Goal: Communication & Community: Answer question/provide support

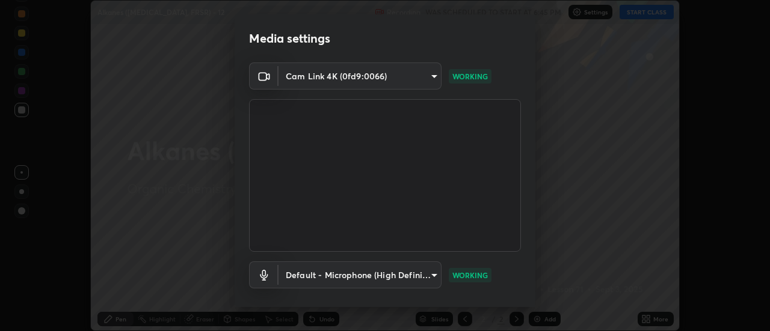
scroll to position [63, 0]
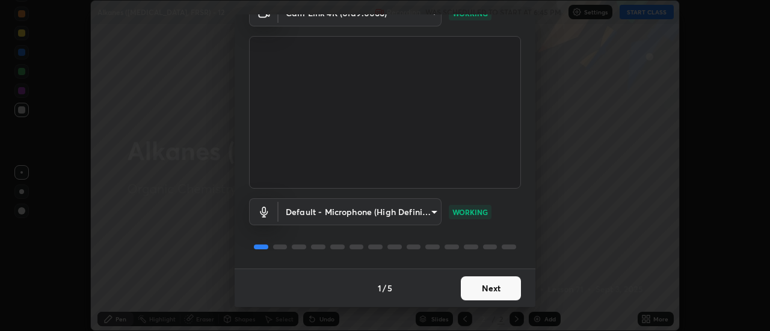
click at [476, 289] on button "Next" at bounding box center [491, 289] width 60 height 24
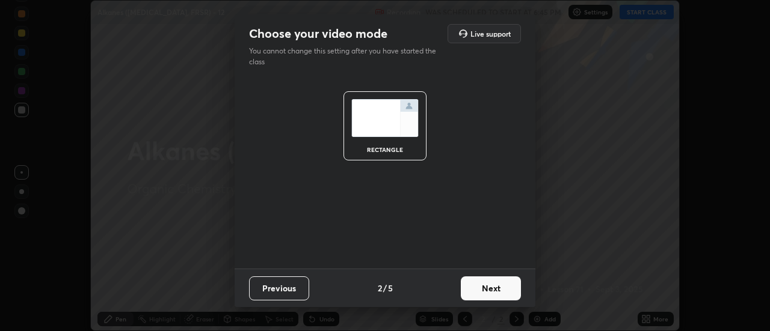
click at [479, 280] on button "Next" at bounding box center [491, 289] width 60 height 24
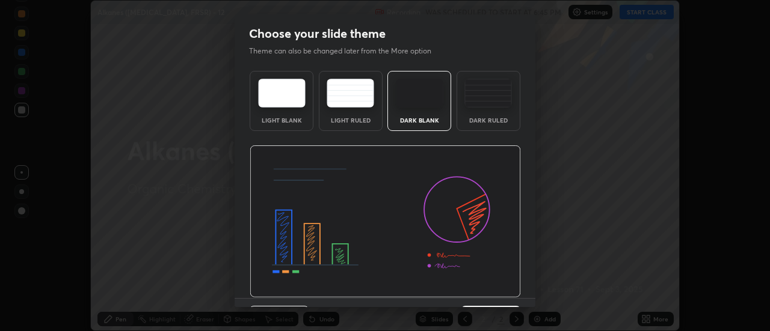
scroll to position [29, 0]
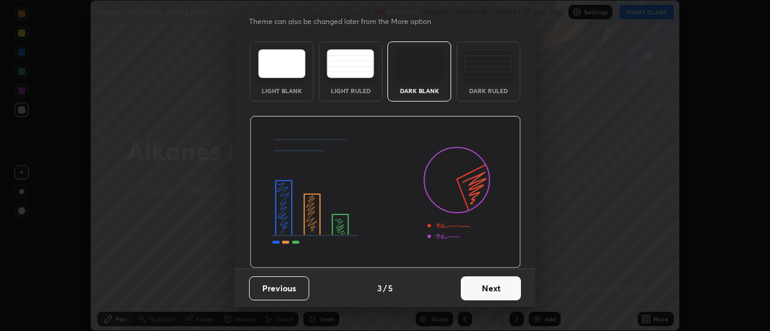
click at [489, 296] on button "Next" at bounding box center [491, 289] width 60 height 24
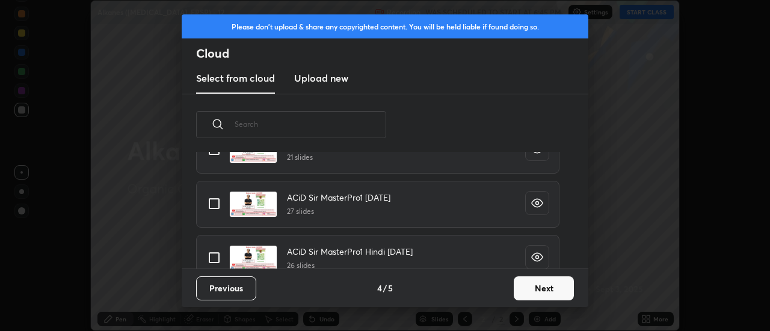
scroll to position [213, 0]
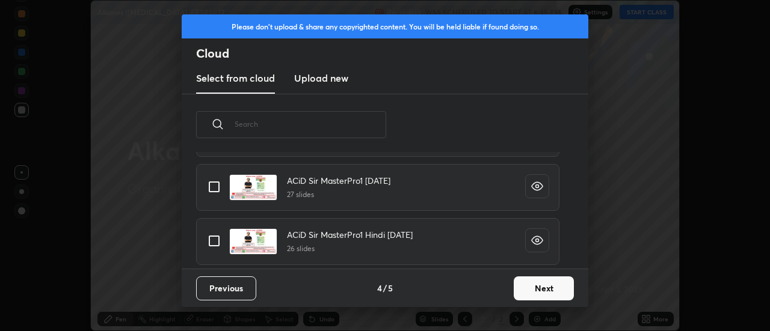
click at [215, 241] on input "grid" at bounding box center [213, 241] width 25 height 25
checkbox input "true"
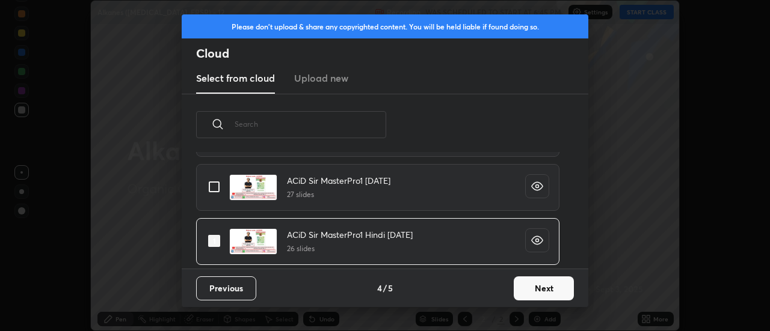
click at [542, 287] on button "Next" at bounding box center [544, 289] width 60 height 24
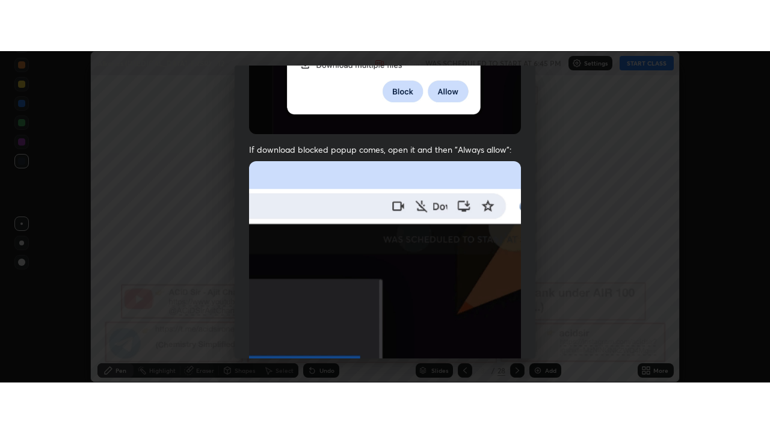
scroll to position [309, 0]
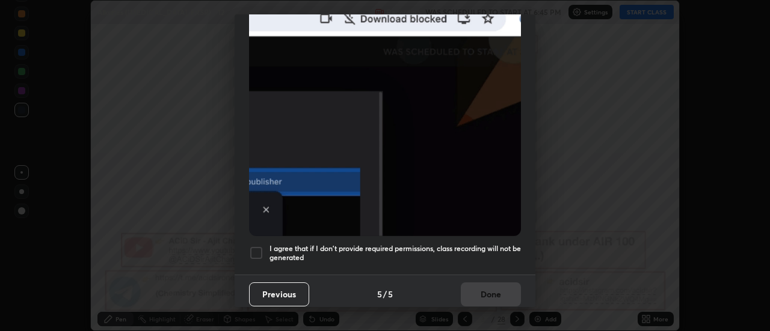
click at [257, 247] on div at bounding box center [256, 253] width 14 height 14
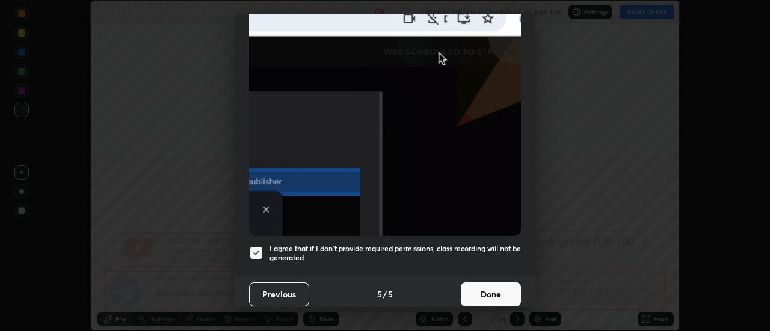
click at [487, 283] on button "Done" at bounding box center [491, 295] width 60 height 24
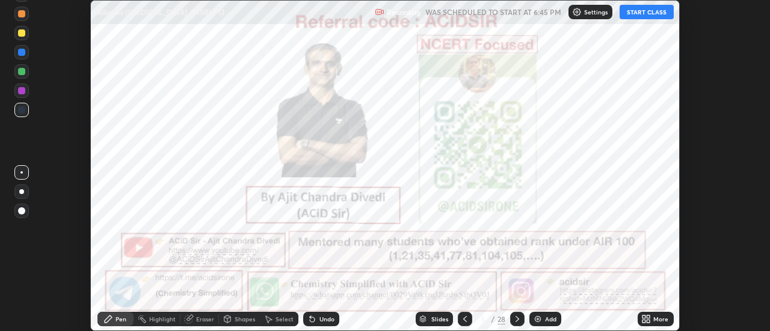
click at [650, 316] on icon at bounding box center [648, 317] width 3 height 3
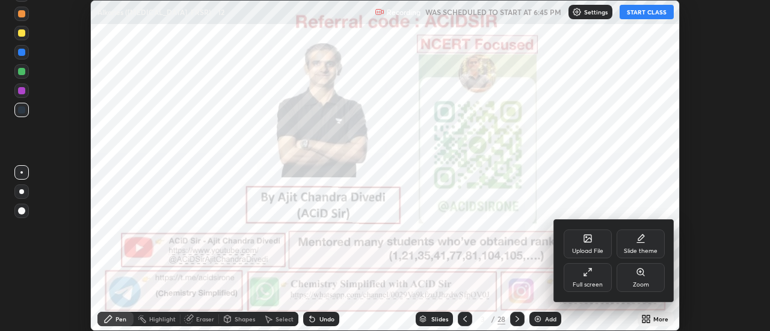
click at [605, 281] on div "Full screen" at bounding box center [588, 277] width 48 height 29
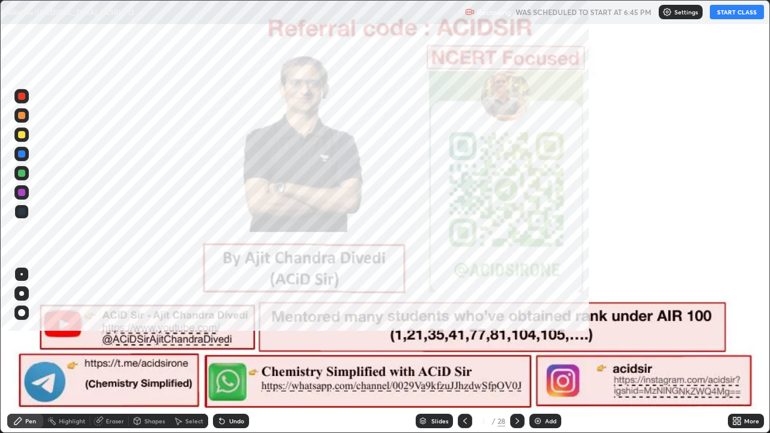
scroll to position [433, 770]
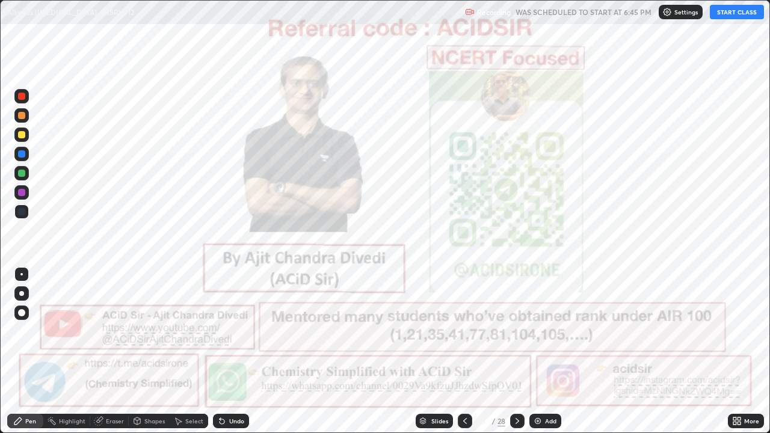
click at [728, 13] on button "START CLASS" at bounding box center [737, 12] width 54 height 14
click at [518, 331] on icon at bounding box center [517, 421] width 10 height 10
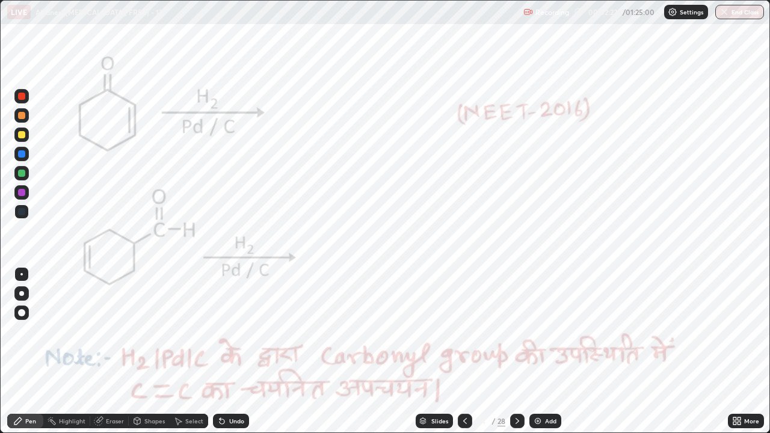
click at [49, 331] on circle at bounding box center [48, 420] width 1 height 1
click at [20, 99] on div at bounding box center [21, 96] width 7 height 7
click at [22, 331] on icon at bounding box center [18, 421] width 10 height 10
click at [53, 331] on rect at bounding box center [53, 422] width 6 height 6
click at [19, 331] on icon at bounding box center [18, 421] width 10 height 10
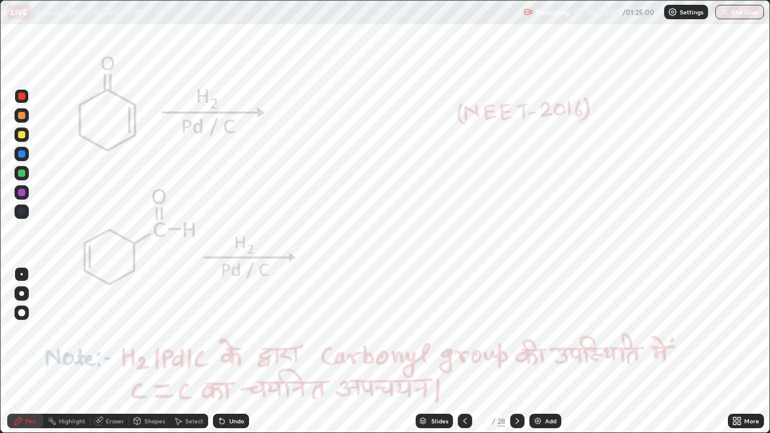
click at [23, 292] on div at bounding box center [21, 293] width 5 height 5
click at [61, 331] on div "Highlight" at bounding box center [72, 421] width 26 height 6
click at [14, 331] on icon at bounding box center [18, 421] width 10 height 10
click at [516, 331] on icon at bounding box center [517, 421] width 10 height 10
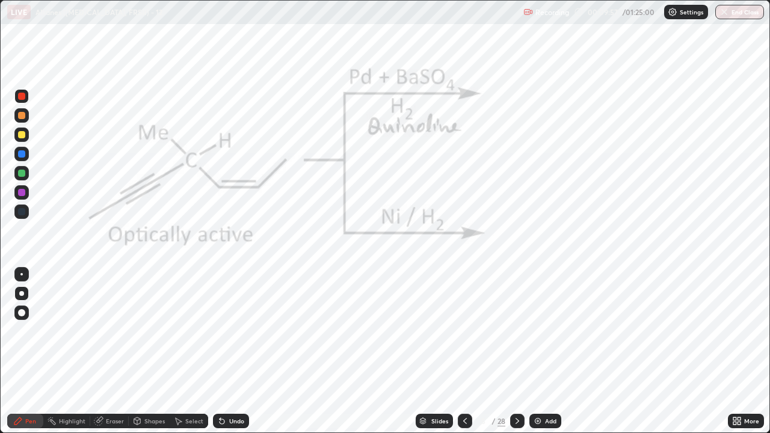
click at [22, 193] on div at bounding box center [21, 192] width 7 height 7
click at [226, 331] on div "Undo" at bounding box center [231, 421] width 36 height 14
click at [20, 99] on div at bounding box center [21, 96] width 7 height 7
click at [19, 190] on div at bounding box center [21, 192] width 7 height 7
click at [518, 331] on icon at bounding box center [517, 421] width 10 height 10
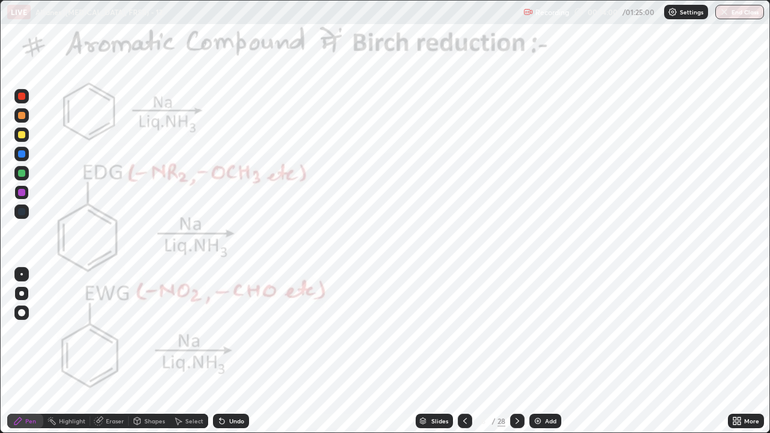
click at [16, 97] on div at bounding box center [21, 96] width 14 height 14
click at [241, 331] on div "Undo" at bounding box center [236, 421] width 15 height 6
click at [238, 331] on div "Undo" at bounding box center [236, 421] width 15 height 6
click at [239, 331] on div "Undo" at bounding box center [231, 421] width 36 height 14
click at [237, 331] on div "Undo" at bounding box center [236, 421] width 15 height 6
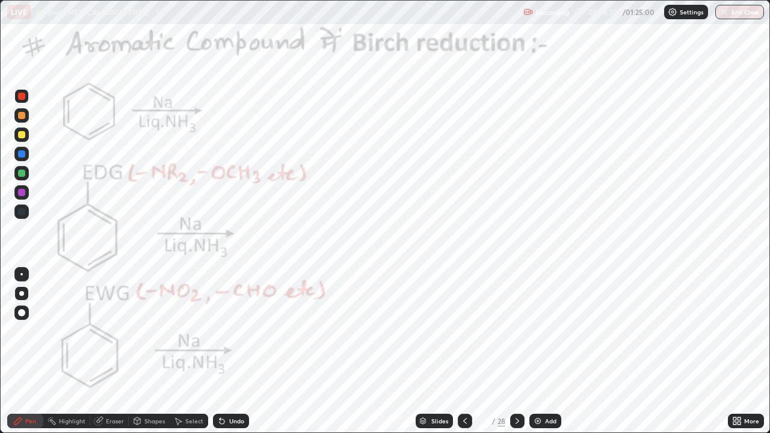
click at [234, 331] on div "Undo" at bounding box center [236, 421] width 15 height 6
click at [235, 331] on div "Undo" at bounding box center [236, 421] width 15 height 6
click at [236, 331] on div "Undo" at bounding box center [236, 421] width 15 height 6
click at [237, 331] on div "Undo" at bounding box center [236, 421] width 15 height 6
click at [236, 331] on div "Undo" at bounding box center [236, 421] width 15 height 6
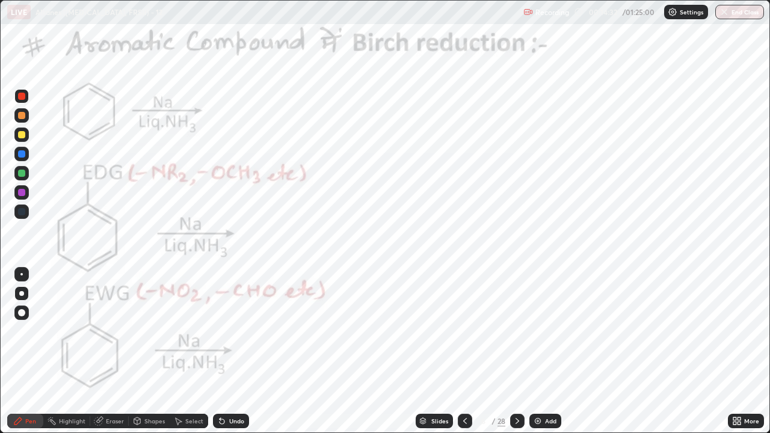
click at [235, 331] on div "Undo" at bounding box center [236, 421] width 15 height 6
click at [241, 331] on div "Undo" at bounding box center [236, 421] width 15 height 6
click at [20, 197] on div at bounding box center [21, 192] width 14 height 14
click at [114, 331] on div "Eraser" at bounding box center [115, 421] width 18 height 6
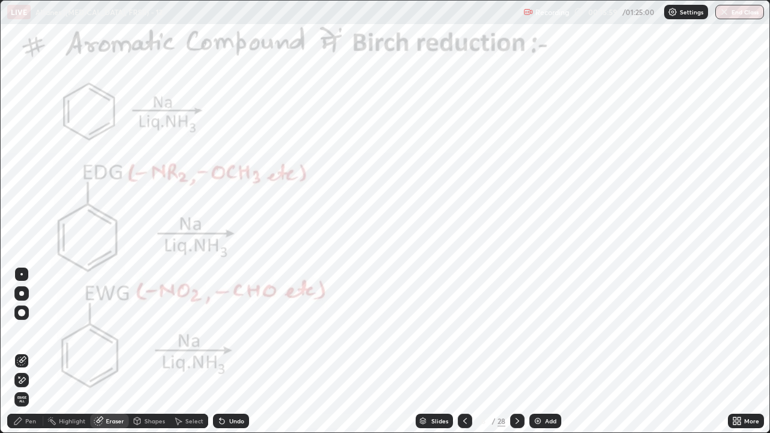
click at [36, 331] on div "Pen" at bounding box center [25, 421] width 36 height 14
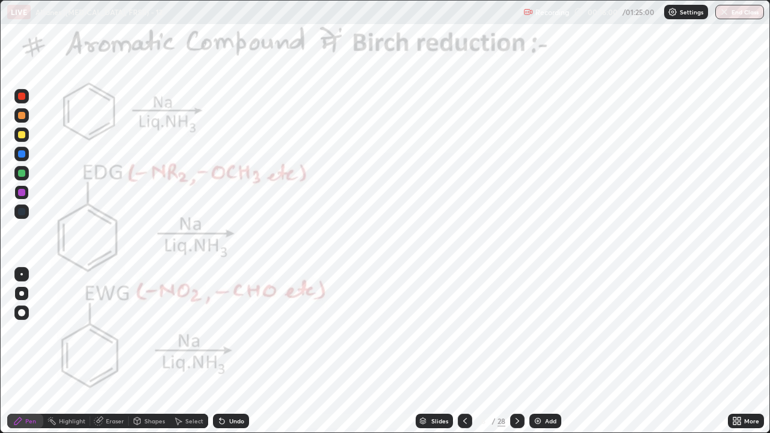
click at [24, 98] on div at bounding box center [21, 96] width 7 height 7
click at [242, 331] on div "Undo" at bounding box center [231, 421] width 36 height 14
click at [238, 331] on div "Undo" at bounding box center [231, 421] width 36 height 14
click at [241, 331] on div "Undo" at bounding box center [231, 421] width 36 height 14
click at [239, 331] on div "Undo" at bounding box center [236, 421] width 15 height 6
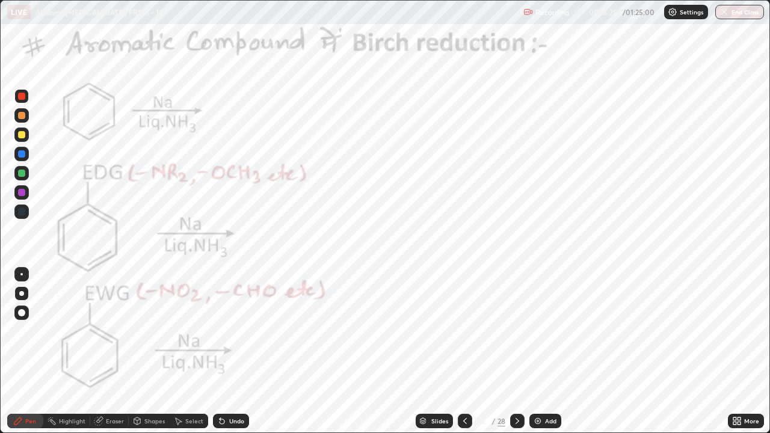
click at [23, 171] on div at bounding box center [21, 173] width 7 height 7
click at [20, 99] on div at bounding box center [21, 96] width 7 height 7
click at [19, 194] on div at bounding box center [21, 192] width 7 height 7
click at [21, 99] on div at bounding box center [21, 96] width 7 height 7
click at [247, 331] on div "Undo" at bounding box center [231, 421] width 36 height 14
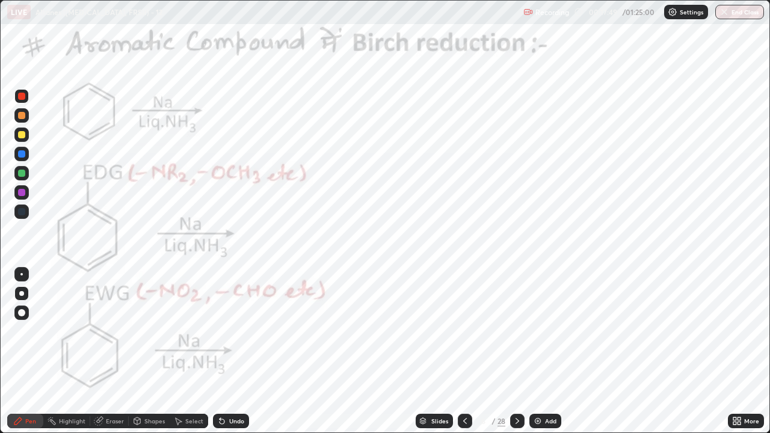
click at [244, 331] on div "Undo" at bounding box center [231, 421] width 36 height 14
click at [150, 331] on div "Shapes" at bounding box center [154, 421] width 20 height 6
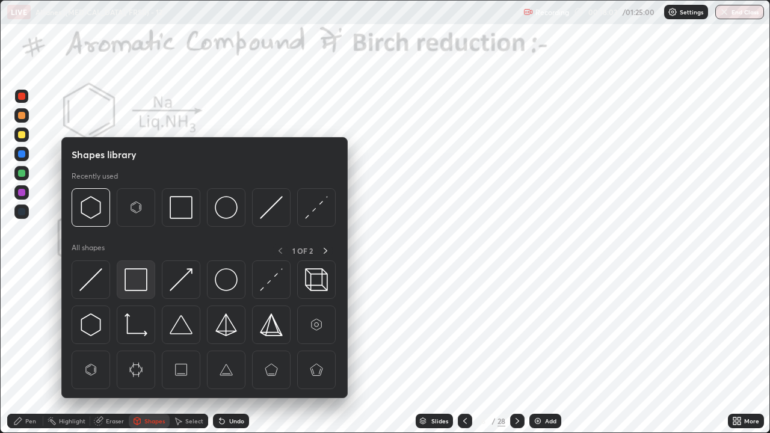
click at [138, 281] on img at bounding box center [135, 279] width 23 height 23
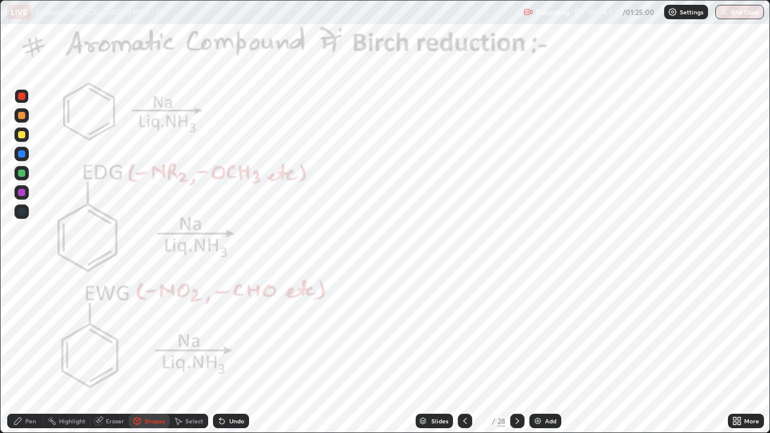
click at [20, 153] on div at bounding box center [21, 153] width 7 height 7
click at [194, 331] on div "Select" at bounding box center [194, 421] width 18 height 6
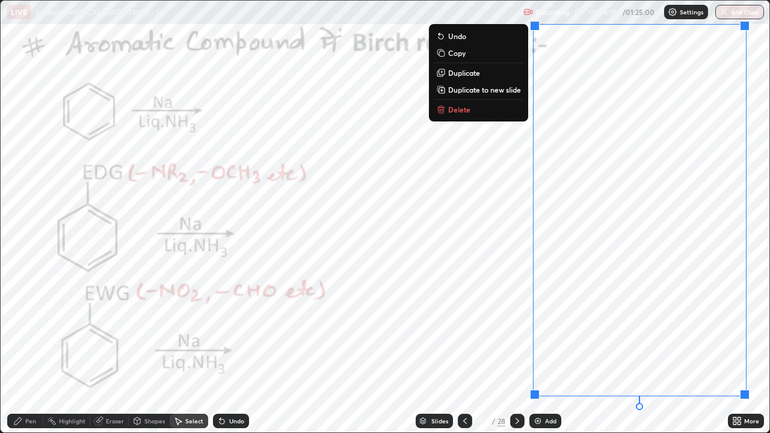
click at [551, 327] on div "0 ° Undo Copy Duplicate Duplicate to new slide Delete" at bounding box center [385, 217] width 769 height 432
click at [511, 331] on div "0 ° Undo Copy Duplicate Duplicate to new slide Delete" at bounding box center [385, 217] width 769 height 432
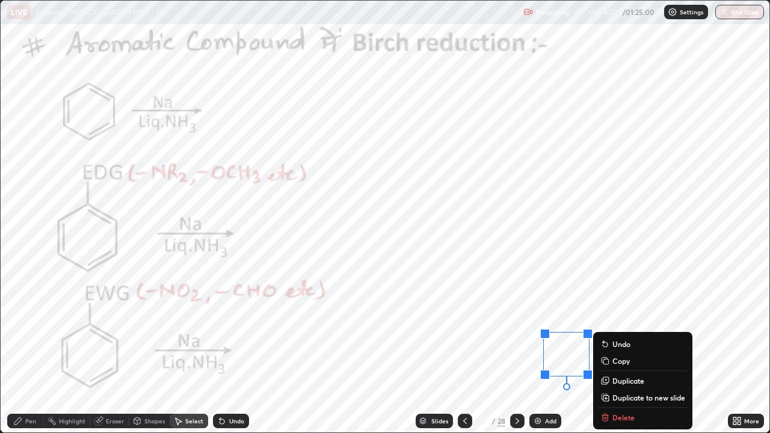
click at [516, 331] on div "0 ° Undo Copy Duplicate Duplicate to new slide Delete" at bounding box center [385, 217] width 769 height 432
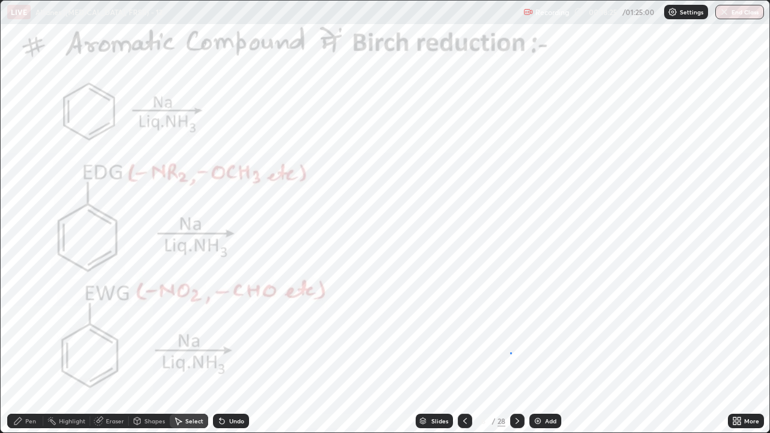
click at [511, 331] on div "0 ° Undo Copy Duplicate Duplicate to new slide Delete" at bounding box center [385, 217] width 769 height 432
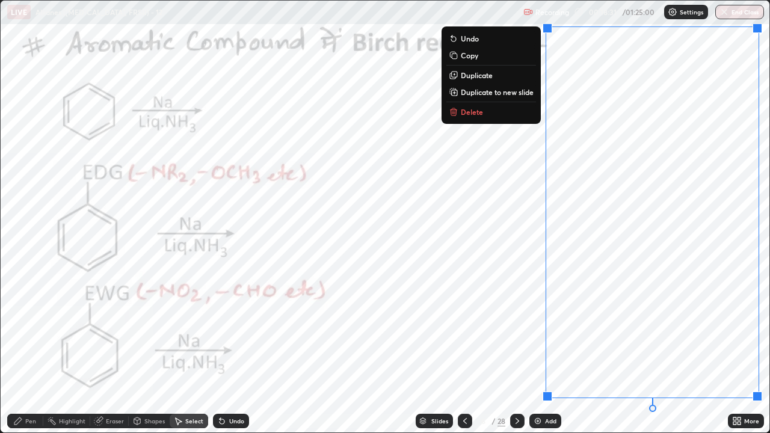
click at [35, 331] on div "Pen" at bounding box center [30, 421] width 11 height 6
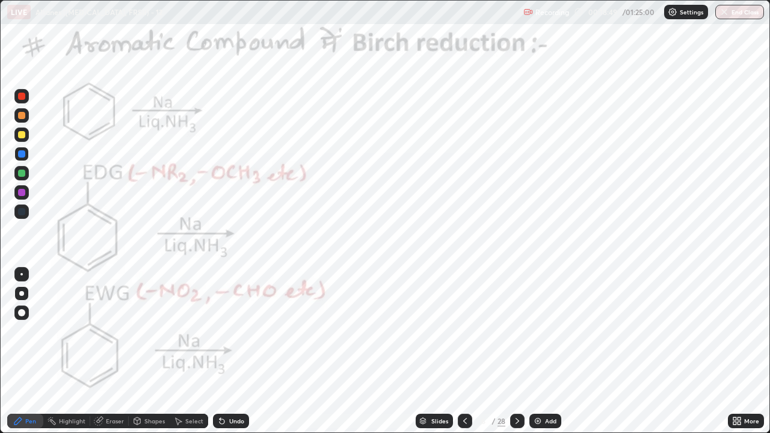
click at [61, 331] on div "Highlight" at bounding box center [72, 421] width 26 height 6
click at [17, 331] on icon at bounding box center [17, 420] width 7 height 7
click at [19, 99] on div at bounding box center [21, 96] width 14 height 14
click at [232, 331] on div "Undo" at bounding box center [236, 421] width 15 height 6
click at [229, 331] on div "Undo" at bounding box center [231, 421] width 36 height 14
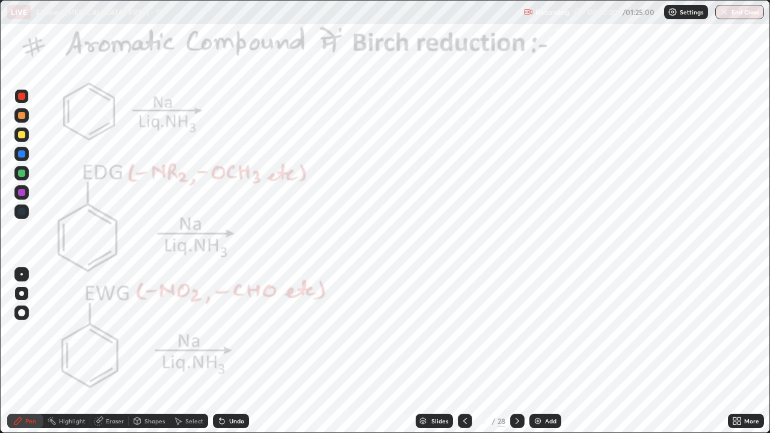
click at [233, 331] on div "Undo" at bounding box center [236, 421] width 15 height 6
click at [232, 331] on div "Undo" at bounding box center [236, 421] width 15 height 6
click at [230, 331] on div "Undo" at bounding box center [236, 421] width 15 height 6
click at [228, 331] on div "Undo" at bounding box center [231, 421] width 36 height 14
click at [227, 331] on div "Undo" at bounding box center [231, 421] width 36 height 14
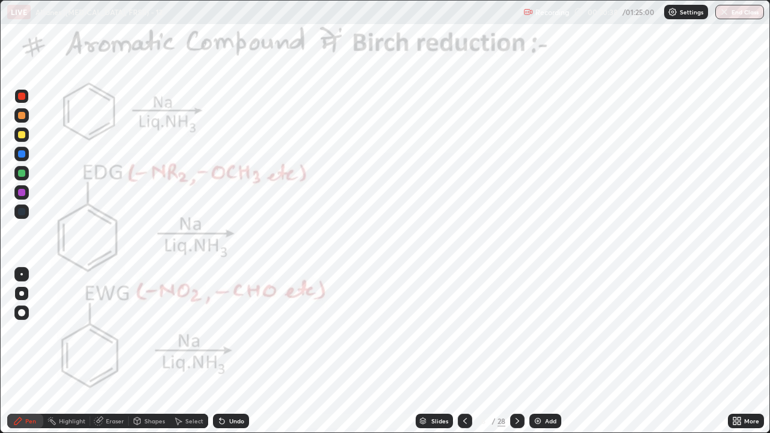
click at [225, 331] on div "Undo" at bounding box center [231, 421] width 36 height 14
click at [20, 150] on div at bounding box center [21, 153] width 7 height 7
click at [232, 331] on div "Undo" at bounding box center [236, 421] width 15 height 6
click at [230, 331] on div "Undo" at bounding box center [236, 421] width 15 height 6
click at [229, 331] on div "Undo" at bounding box center [236, 421] width 15 height 6
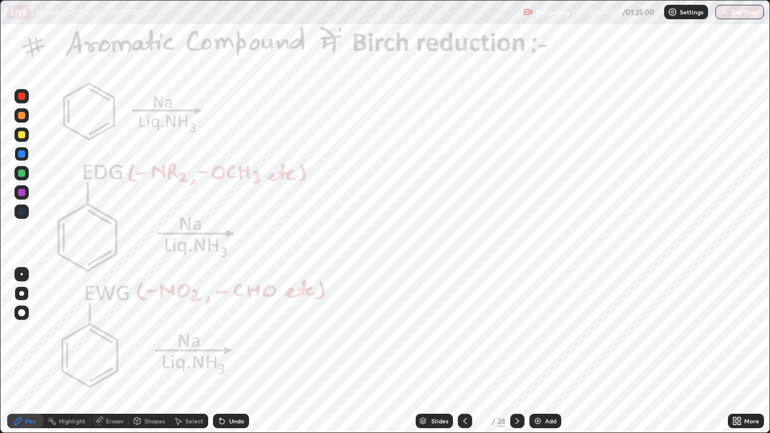
click at [235, 331] on div "Undo" at bounding box center [236, 421] width 15 height 6
click at [238, 331] on div "Undo" at bounding box center [236, 421] width 15 height 6
click at [229, 331] on div "Undo" at bounding box center [236, 421] width 15 height 6
click at [231, 331] on div "Undo" at bounding box center [236, 421] width 15 height 6
click at [232, 331] on div "Undo" at bounding box center [236, 421] width 15 height 6
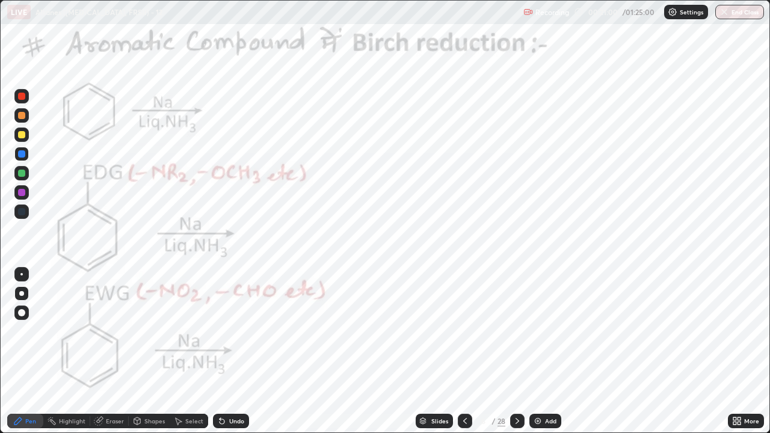
click at [229, 331] on div "Undo" at bounding box center [236, 421] width 15 height 6
click at [23, 97] on div at bounding box center [21, 96] width 7 height 7
click at [24, 94] on div at bounding box center [21, 96] width 7 height 7
click at [111, 331] on div "Eraser" at bounding box center [115, 421] width 18 height 6
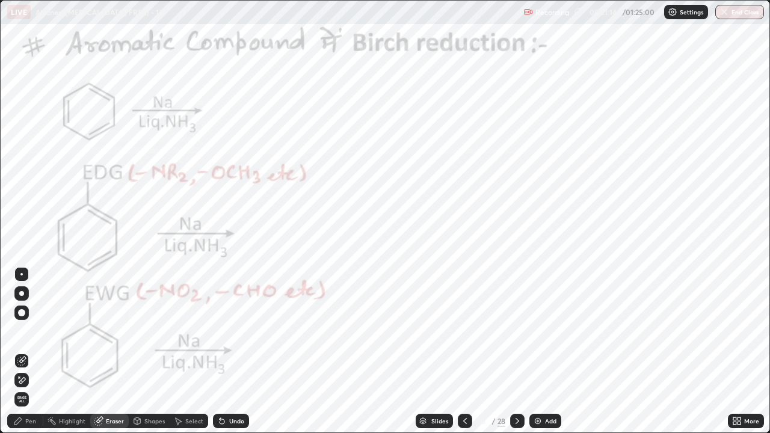
click at [28, 331] on div "Pen" at bounding box center [30, 421] width 11 height 6
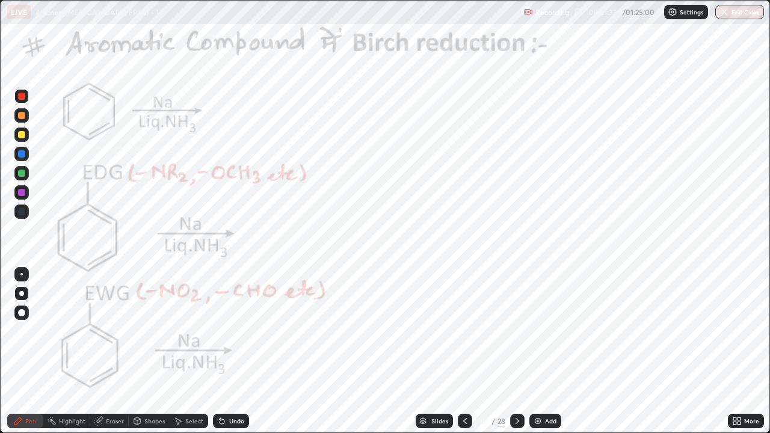
click at [108, 331] on div "Eraser" at bounding box center [109, 421] width 38 height 14
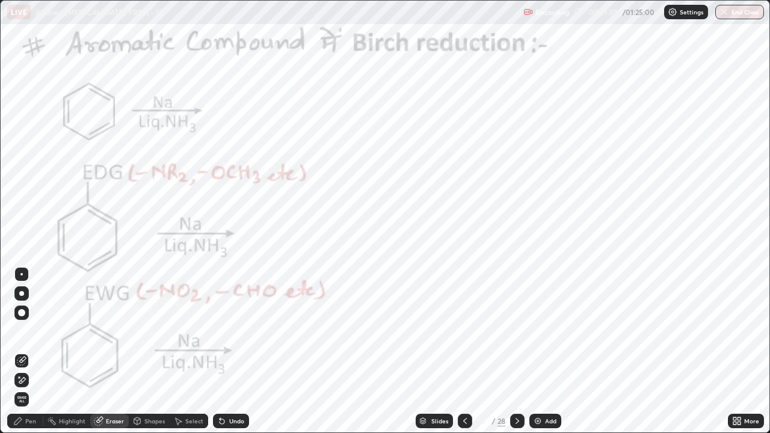
click at [73, 331] on div "Highlight" at bounding box center [72, 421] width 26 height 6
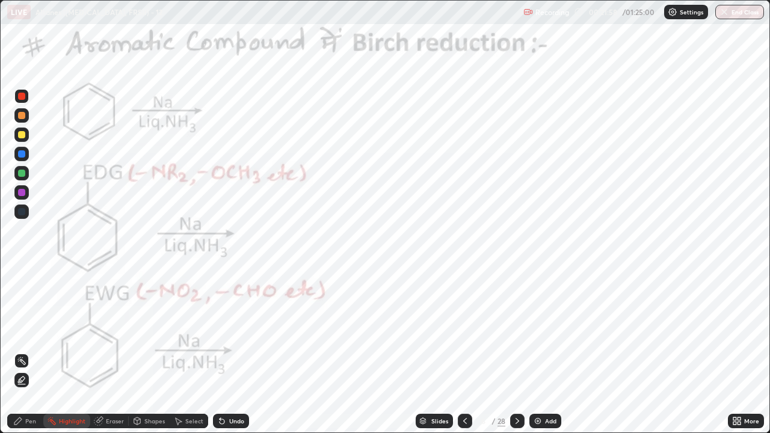
click at [26, 331] on div "Pen" at bounding box center [30, 421] width 11 height 6
click at [231, 331] on div "Undo" at bounding box center [231, 421] width 36 height 14
click at [241, 331] on div "Undo" at bounding box center [236, 421] width 15 height 6
click at [229, 331] on div "Undo" at bounding box center [236, 421] width 15 height 6
click at [224, 331] on icon at bounding box center [222, 421] width 10 height 10
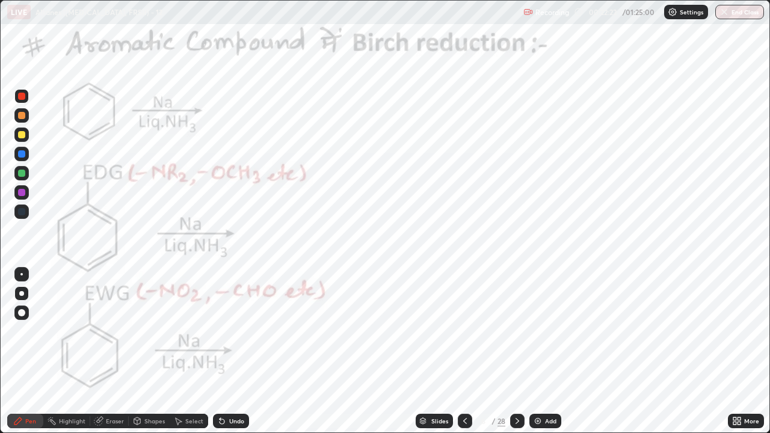
click at [66, 331] on div "Highlight" at bounding box center [72, 421] width 26 height 6
click at [516, 331] on icon at bounding box center [517, 421] width 10 height 10
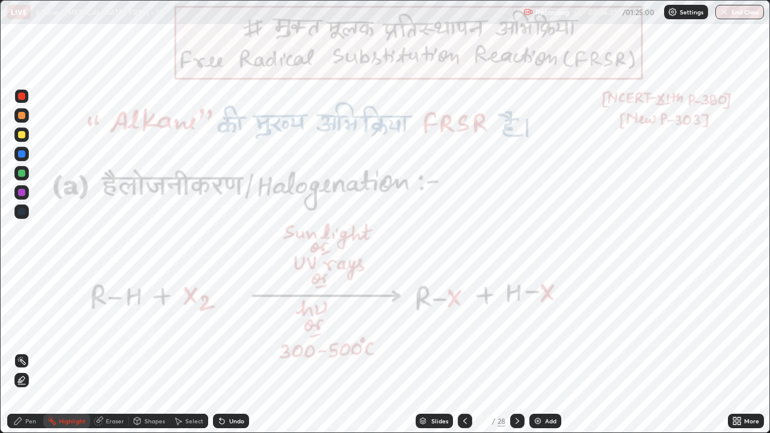
click at [443, 331] on div "Slides" at bounding box center [439, 421] width 17 height 6
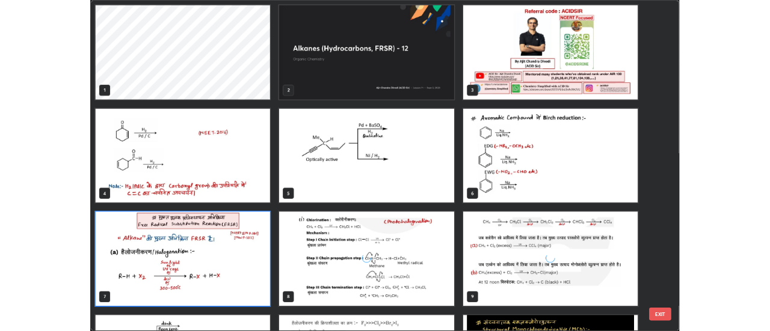
scroll to position [428, 763]
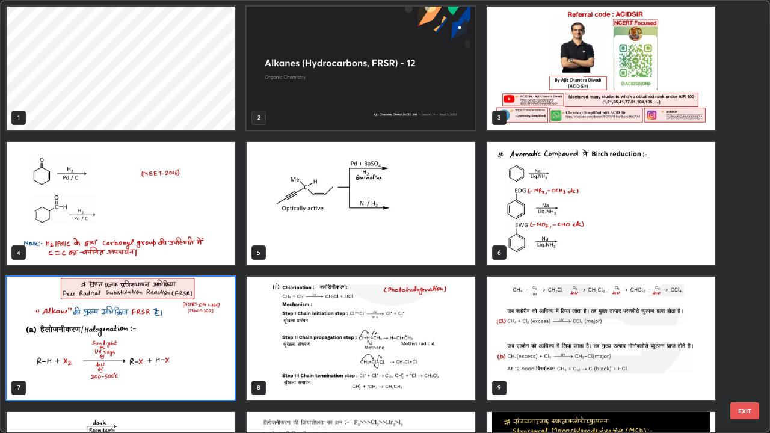
click at [414, 105] on img "grid" at bounding box center [361, 68] width 228 height 123
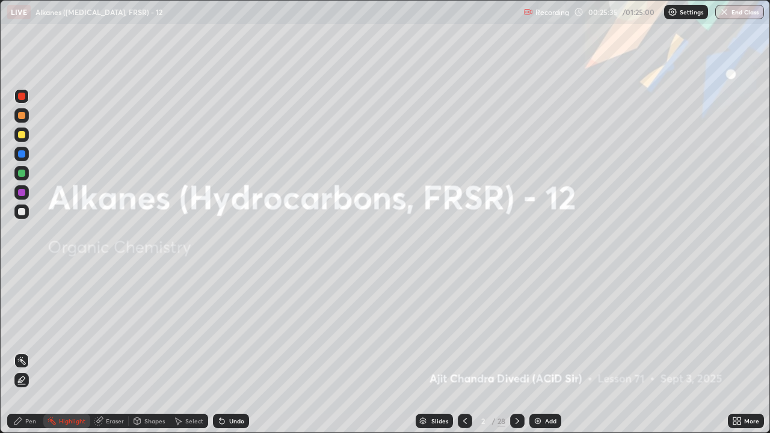
click at [516, 331] on icon at bounding box center [517, 421] width 10 height 10
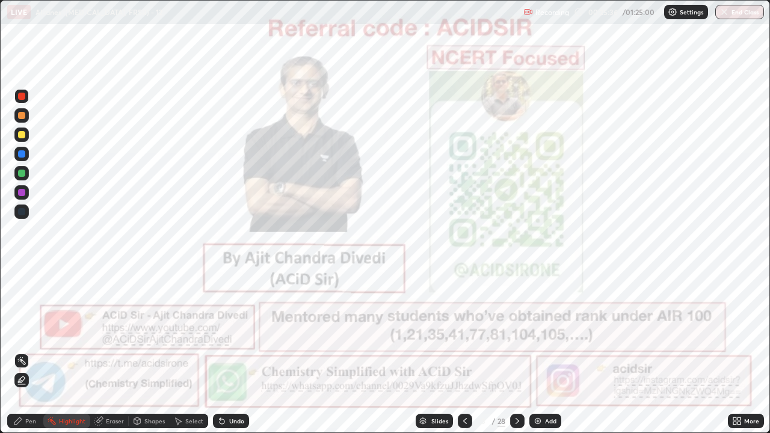
click at [514, 331] on icon at bounding box center [517, 421] width 10 height 10
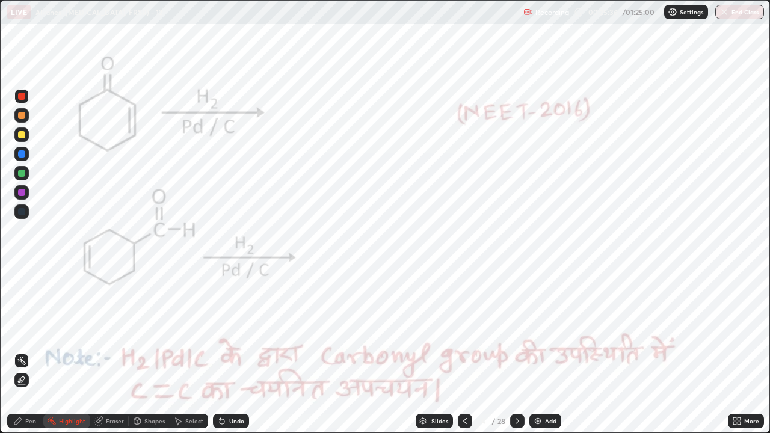
click at [514, 331] on icon at bounding box center [517, 421] width 10 height 10
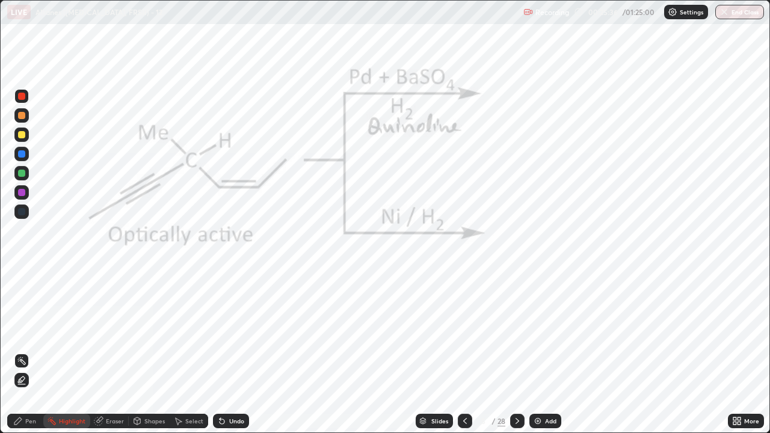
click at [516, 331] on icon at bounding box center [517, 421] width 10 height 10
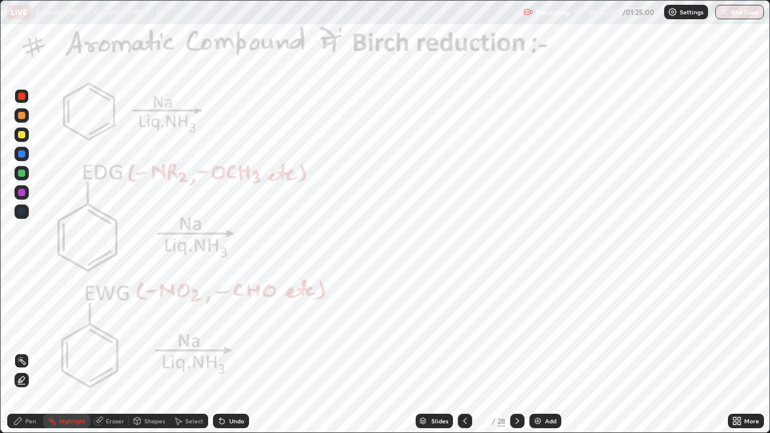
click at [516, 331] on icon at bounding box center [517, 421] width 10 height 10
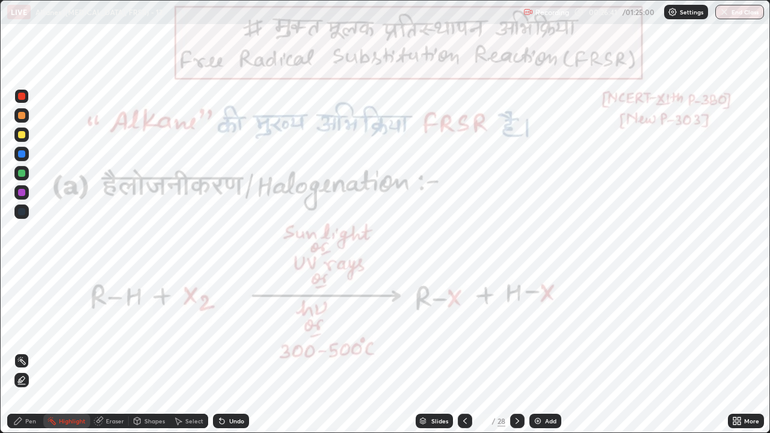
click at [28, 331] on div "Pen" at bounding box center [30, 421] width 11 height 6
click at [20, 192] on div at bounding box center [21, 192] width 7 height 7
click at [223, 331] on div "Undo" at bounding box center [231, 421] width 36 height 14
click at [228, 331] on div "Undo" at bounding box center [231, 421] width 36 height 14
click at [20, 100] on div at bounding box center [21, 96] width 14 height 14
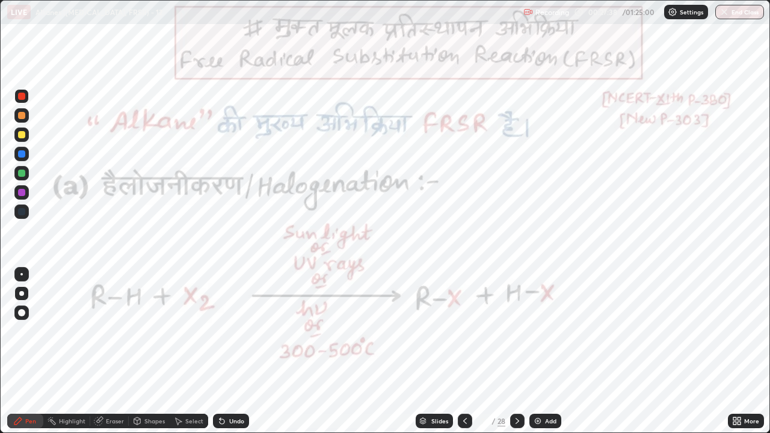
click at [25, 102] on div at bounding box center [21, 96] width 14 height 14
click at [72, 331] on div "Highlight" at bounding box center [72, 421] width 26 height 6
click at [27, 331] on div "Pen" at bounding box center [30, 421] width 11 height 6
click at [65, 331] on div "Highlight" at bounding box center [72, 421] width 26 height 6
click at [12, 331] on div "Pen" at bounding box center [25, 421] width 36 height 14
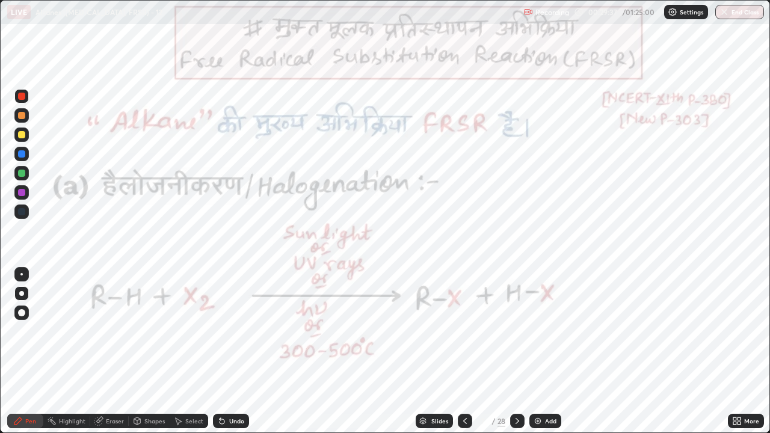
click at [21, 195] on div at bounding box center [21, 192] width 7 height 7
click at [28, 100] on div at bounding box center [21, 96] width 14 height 14
click at [518, 331] on icon at bounding box center [517, 421] width 4 height 6
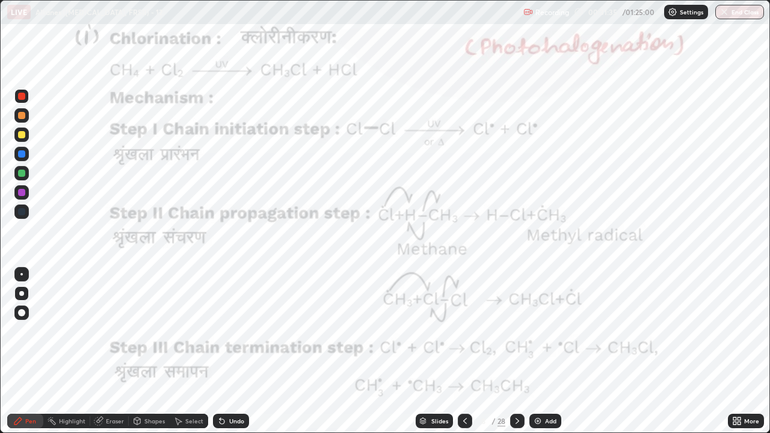
click at [21, 94] on div at bounding box center [21, 96] width 7 height 7
click at [229, 331] on div "Undo" at bounding box center [236, 421] width 15 height 6
click at [462, 331] on icon at bounding box center [465, 421] width 10 height 10
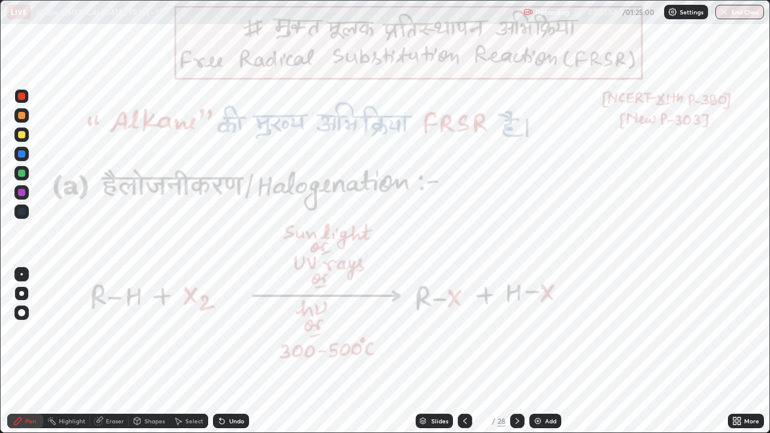
click at [515, 331] on icon at bounding box center [517, 421] width 10 height 10
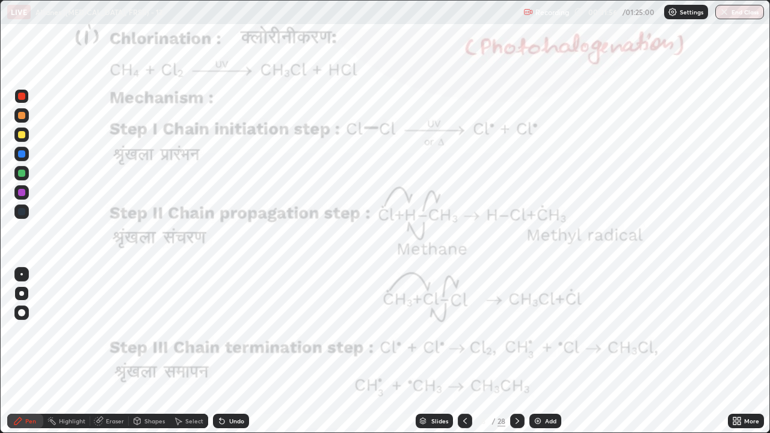
click at [24, 173] on div at bounding box center [21, 173] width 7 height 7
click at [229, 331] on div "Undo" at bounding box center [236, 421] width 15 height 6
click at [20, 97] on div at bounding box center [21, 96] width 7 height 7
click at [20, 194] on div at bounding box center [21, 192] width 7 height 7
click at [22, 189] on div at bounding box center [21, 192] width 7 height 7
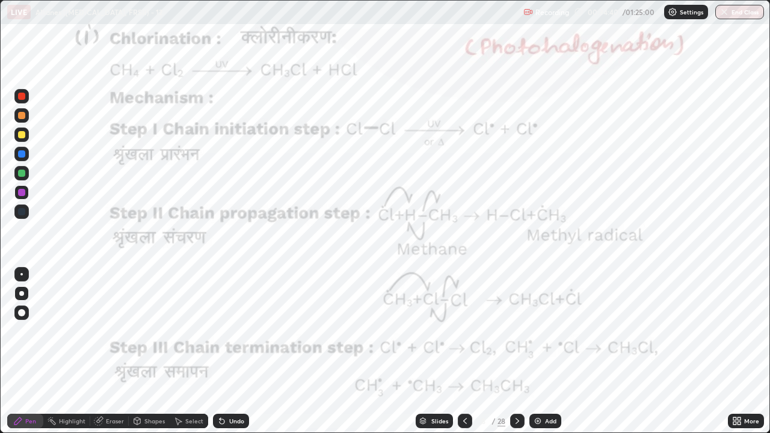
click at [21, 191] on div at bounding box center [21, 192] width 7 height 7
click at [20, 97] on div at bounding box center [21, 96] width 7 height 7
click at [247, 331] on div "Undo" at bounding box center [231, 421] width 36 height 14
click at [245, 331] on div "Undo" at bounding box center [231, 421] width 36 height 14
click at [19, 176] on div at bounding box center [21, 173] width 7 height 7
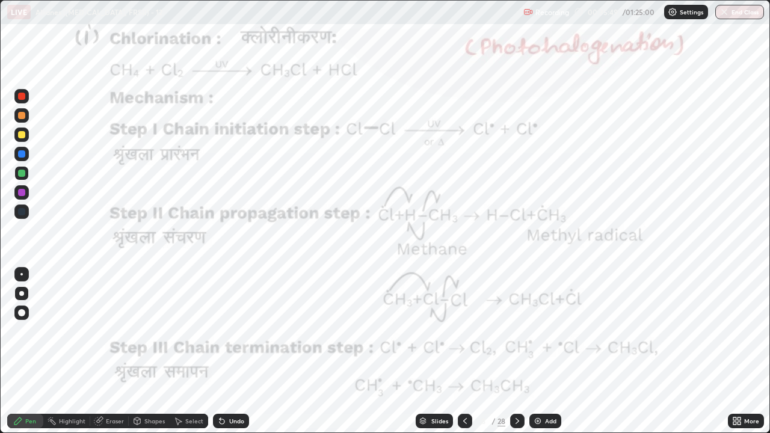
click at [22, 153] on div at bounding box center [21, 153] width 7 height 7
click at [18, 98] on div at bounding box center [21, 96] width 7 height 7
click at [20, 96] on div at bounding box center [21, 96] width 7 height 7
click at [19, 192] on div at bounding box center [21, 192] width 7 height 7
click at [22, 97] on div at bounding box center [21, 96] width 7 height 7
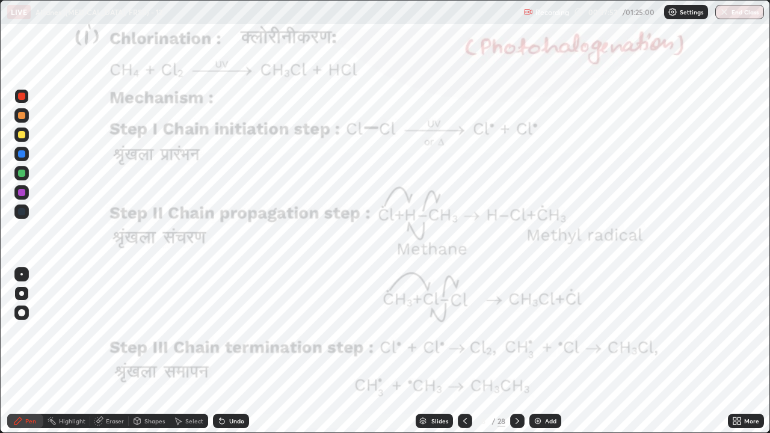
click at [17, 173] on div at bounding box center [21, 173] width 14 height 14
click at [19, 172] on div at bounding box center [21, 173] width 7 height 7
click at [18, 172] on div at bounding box center [21, 173] width 7 height 7
click at [19, 172] on div at bounding box center [21, 173] width 7 height 7
click at [18, 172] on div at bounding box center [21, 173] width 7 height 7
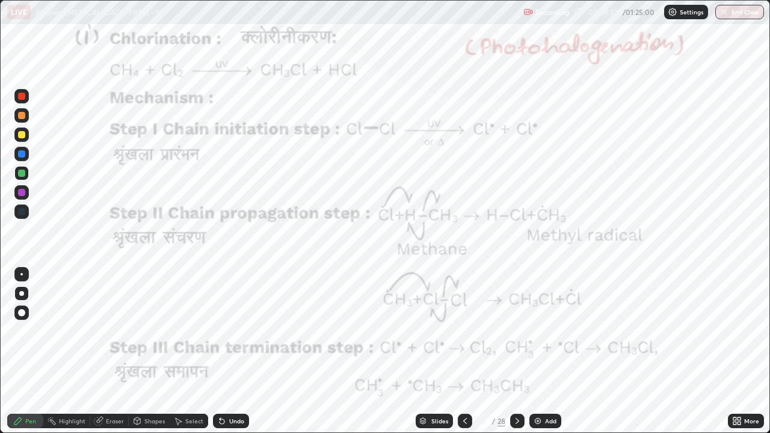
click at [23, 97] on div at bounding box center [21, 96] width 7 height 7
click at [23, 99] on div at bounding box center [21, 96] width 7 height 7
click at [24, 140] on div at bounding box center [21, 134] width 14 height 14
click at [23, 135] on div at bounding box center [21, 134] width 7 height 7
click at [20, 176] on div at bounding box center [21, 173] width 7 height 7
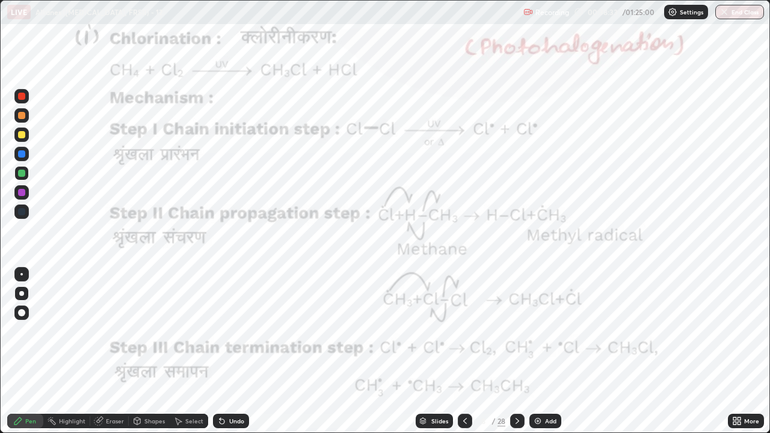
click at [23, 176] on div at bounding box center [21, 173] width 7 height 7
click at [27, 194] on div at bounding box center [21, 192] width 14 height 14
click at [31, 331] on div "Pen" at bounding box center [30, 421] width 11 height 6
click at [23, 173] on div at bounding box center [21, 173] width 7 height 7
click at [21, 95] on div at bounding box center [21, 96] width 7 height 7
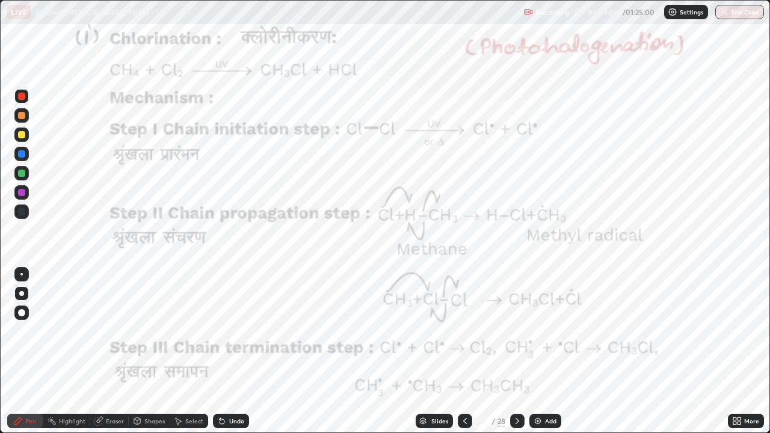
click at [70, 331] on div "Highlight" at bounding box center [72, 421] width 26 height 6
click at [22, 331] on icon at bounding box center [22, 361] width 10 height 10
click at [20, 331] on icon at bounding box center [18, 421] width 10 height 10
click at [23, 98] on div at bounding box center [21, 96] width 7 height 7
click at [21, 152] on div at bounding box center [21, 153] width 7 height 7
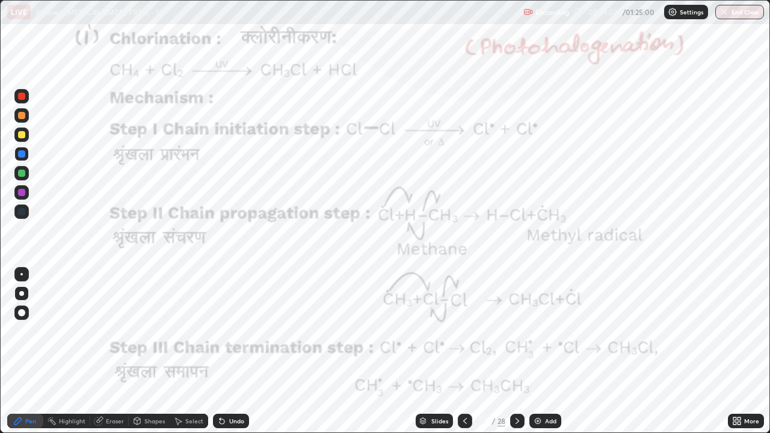
click at [23, 212] on div at bounding box center [21, 211] width 7 height 7
click at [23, 214] on div at bounding box center [21, 211] width 7 height 7
click at [22, 157] on div at bounding box center [21, 153] width 7 height 7
click at [235, 331] on div "Undo" at bounding box center [236, 421] width 15 height 6
click at [232, 331] on div "Undo" at bounding box center [231, 421] width 36 height 14
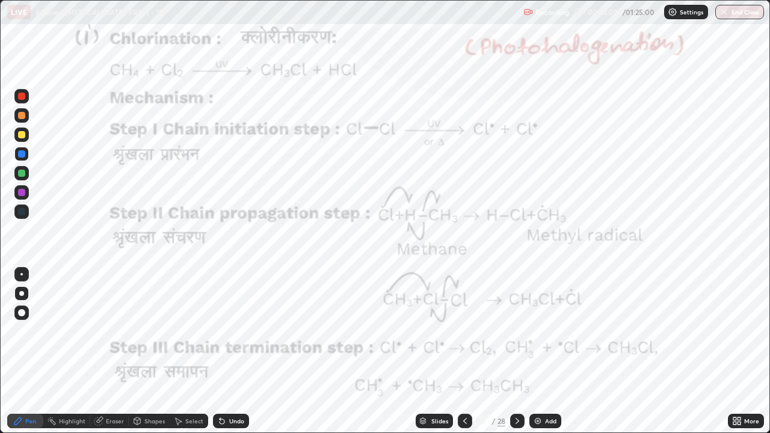
click at [23, 173] on div at bounding box center [21, 173] width 7 height 7
click at [20, 174] on div at bounding box center [21, 173] width 7 height 7
click at [200, 330] on button "Undo" at bounding box center [214, 335] width 35 height 14
click at [516, 331] on icon at bounding box center [517, 421] width 10 height 10
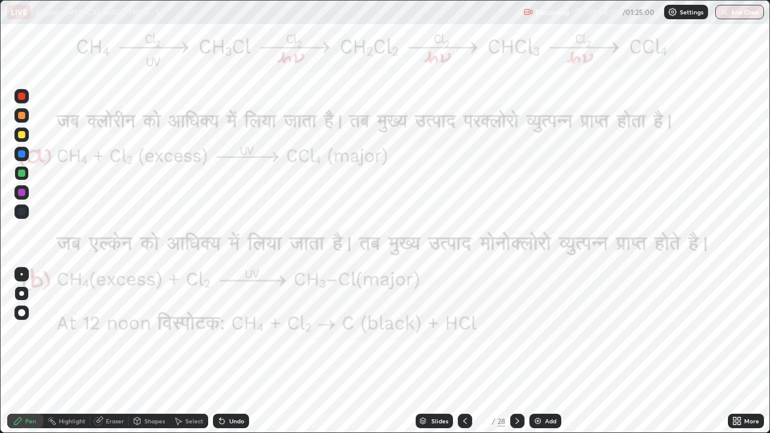
click at [465, 331] on icon at bounding box center [465, 421] width 10 height 10
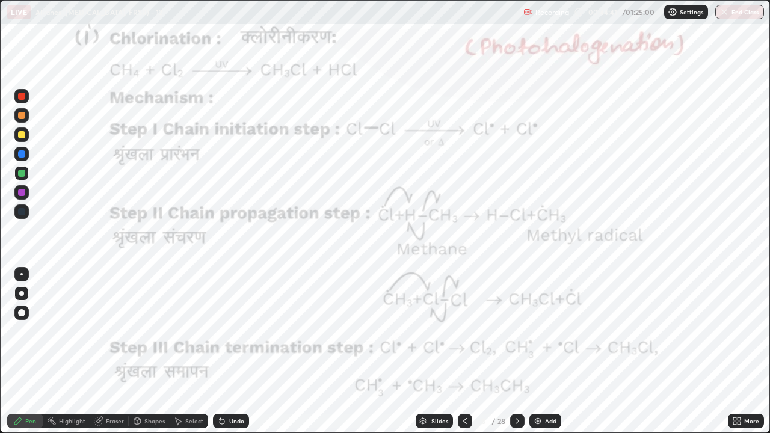
click at [72, 331] on div "Highlight" at bounding box center [72, 421] width 26 height 6
click at [19, 331] on circle at bounding box center [19, 358] width 1 height 1
click at [21, 97] on div at bounding box center [21, 96] width 7 height 7
click at [20, 331] on icon at bounding box center [22, 380] width 10 height 10
click at [241, 331] on div "Undo" at bounding box center [236, 421] width 15 height 6
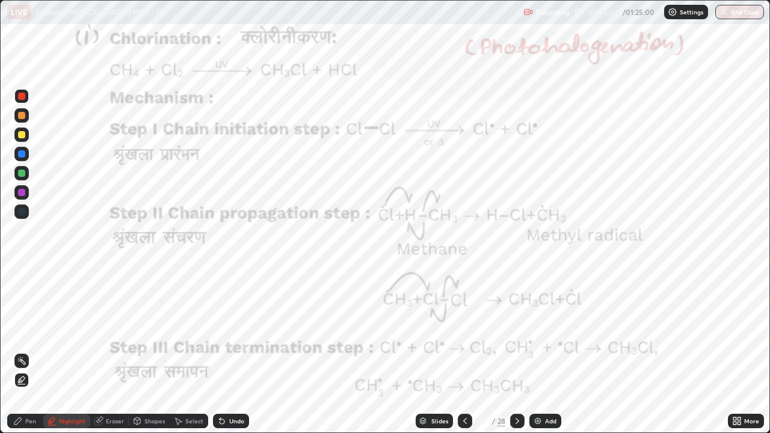
click at [240, 331] on div "Undo" at bounding box center [231, 421] width 36 height 14
click at [232, 331] on div "Undo" at bounding box center [236, 421] width 15 height 6
click at [237, 331] on div "Undo" at bounding box center [236, 421] width 15 height 6
click at [230, 331] on div "Undo" at bounding box center [231, 421] width 36 height 14
click at [18, 331] on circle at bounding box center [17, 359] width 1 height 1
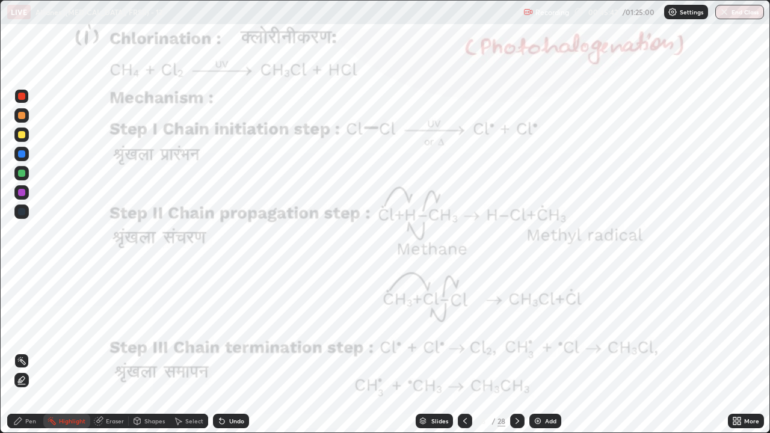
click at [23, 99] on div at bounding box center [21, 96] width 7 height 7
click at [515, 331] on icon at bounding box center [517, 421] width 10 height 10
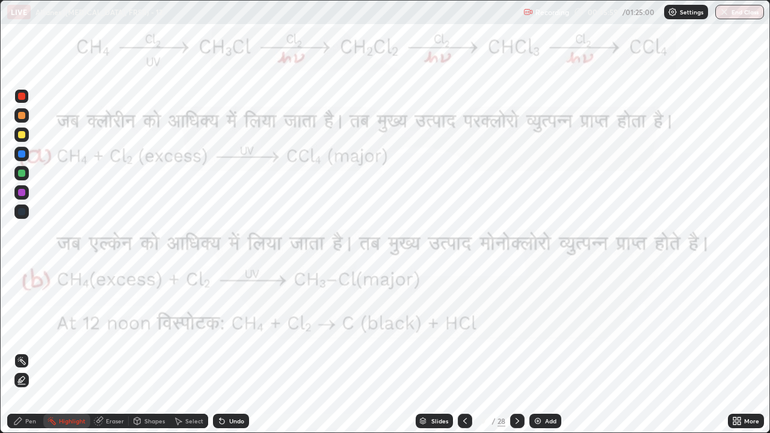
click at [62, 331] on div "Highlight" at bounding box center [72, 421] width 26 height 6
click at [23, 331] on div "Pen" at bounding box center [25, 421] width 36 height 14
click at [20, 195] on div at bounding box center [21, 192] width 7 height 7
click at [64, 331] on div "Highlight" at bounding box center [72, 421] width 26 height 6
click at [23, 331] on div "Pen" at bounding box center [25, 421] width 36 height 14
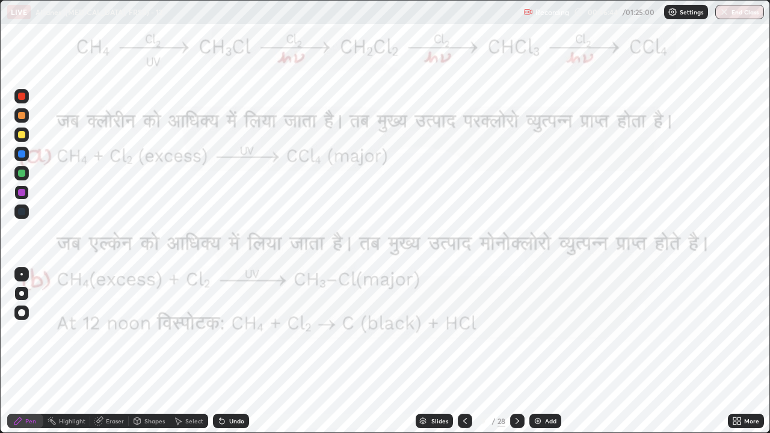
click at [220, 331] on icon at bounding box center [222, 421] width 5 height 5
click at [229, 331] on div "Undo" at bounding box center [236, 421] width 15 height 6
click at [230, 331] on div "Undo" at bounding box center [236, 421] width 15 height 6
click at [233, 331] on div "Undo" at bounding box center [236, 421] width 15 height 6
click at [234, 331] on div "Undo" at bounding box center [236, 421] width 15 height 6
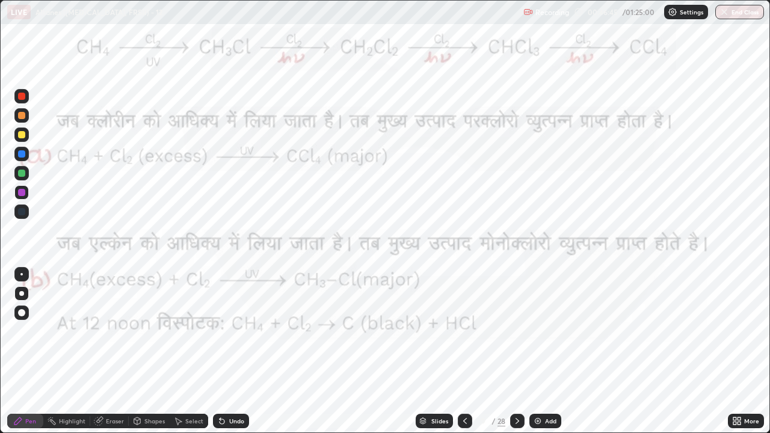
click at [235, 331] on div "Undo" at bounding box center [236, 421] width 15 height 6
click at [236, 331] on div "Undo" at bounding box center [231, 421] width 36 height 14
click at [229, 331] on div "Undo" at bounding box center [236, 421] width 15 height 6
click at [224, 331] on icon at bounding box center [222, 421] width 10 height 10
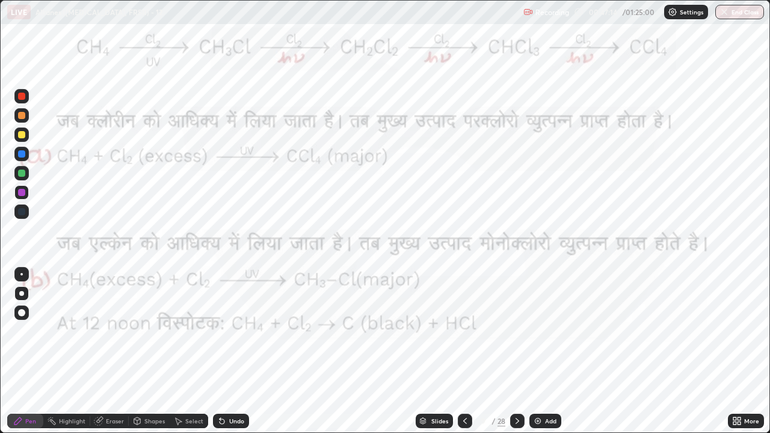
click at [230, 331] on div "Undo" at bounding box center [231, 421] width 36 height 14
click at [22, 96] on div at bounding box center [21, 96] width 7 height 7
click at [22, 193] on div at bounding box center [21, 192] width 7 height 7
click at [64, 331] on div "Highlight" at bounding box center [72, 421] width 26 height 6
click at [23, 331] on icon at bounding box center [22, 379] width 6 height 6
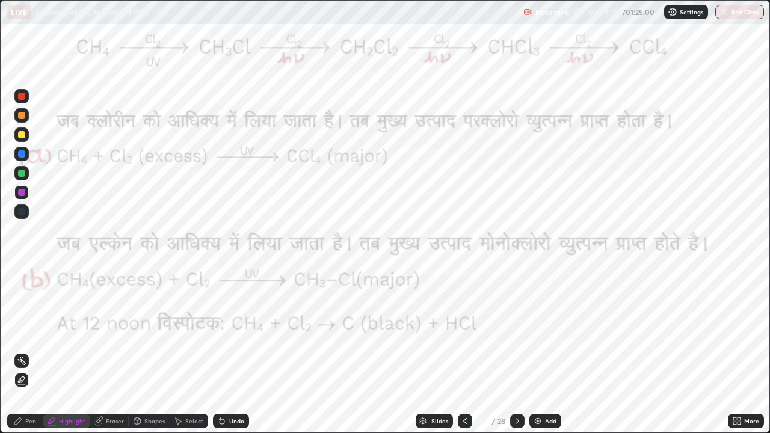
click at [21, 331] on icon at bounding box center [21, 360] width 1 height 1
click at [22, 136] on div at bounding box center [21, 134] width 7 height 7
click at [19, 331] on icon at bounding box center [22, 380] width 10 height 10
click at [19, 95] on div at bounding box center [21, 96] width 7 height 7
click at [22, 331] on icon at bounding box center [18, 421] width 10 height 10
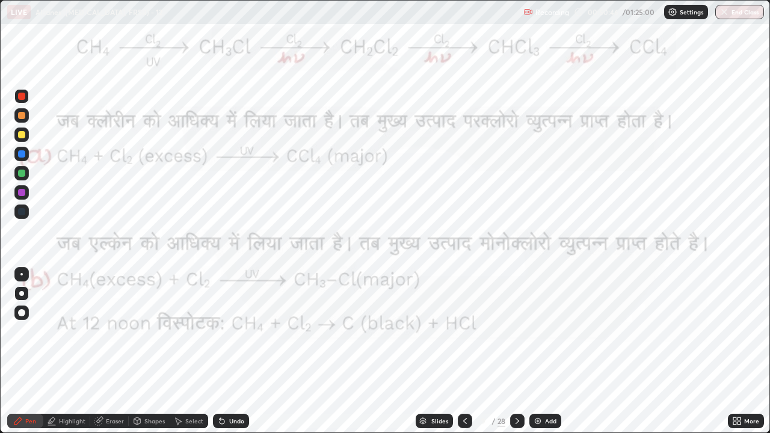
click at [20, 153] on div at bounding box center [21, 153] width 7 height 7
click at [22, 99] on div at bounding box center [21, 96] width 7 height 7
click at [18, 172] on div at bounding box center [21, 173] width 7 height 7
click at [55, 331] on icon at bounding box center [52, 421] width 10 height 10
click at [20, 331] on icon at bounding box center [21, 380] width 2 height 2
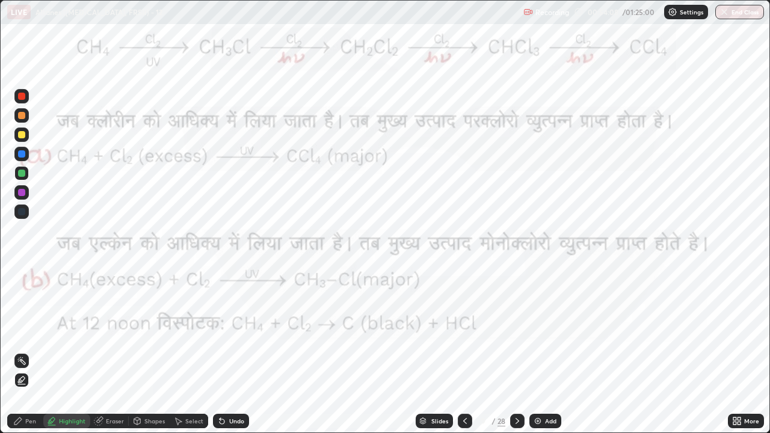
click at [20, 152] on div at bounding box center [21, 153] width 7 height 7
click at [19, 331] on icon at bounding box center [18, 421] width 10 height 10
click at [240, 331] on div "Undo" at bounding box center [236, 421] width 15 height 6
click at [237, 331] on div "Undo" at bounding box center [236, 421] width 15 height 6
click at [245, 331] on div "Undo" at bounding box center [231, 421] width 36 height 14
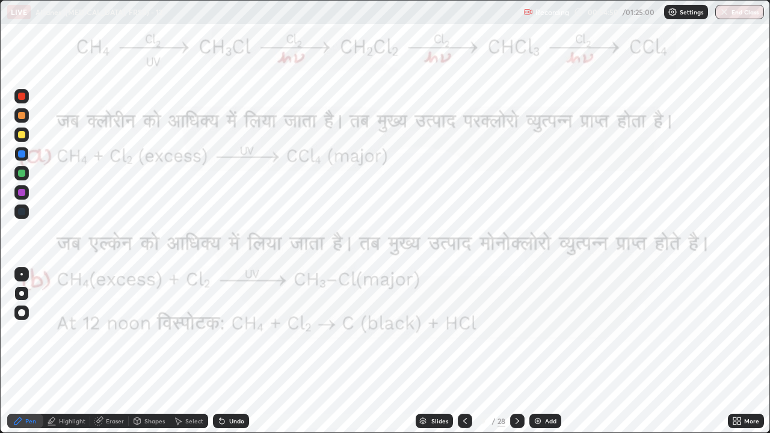
click at [242, 331] on div "Undo" at bounding box center [231, 421] width 36 height 14
click at [241, 331] on div "Undo" at bounding box center [231, 421] width 36 height 14
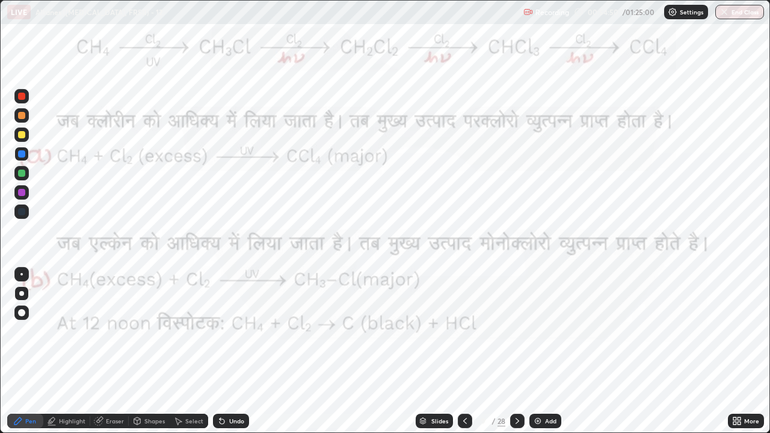
click at [241, 331] on div "Undo" at bounding box center [231, 421] width 36 height 14
click at [244, 331] on div "Undo" at bounding box center [231, 421] width 36 height 14
click at [108, 331] on div "Eraser" at bounding box center [109, 421] width 38 height 14
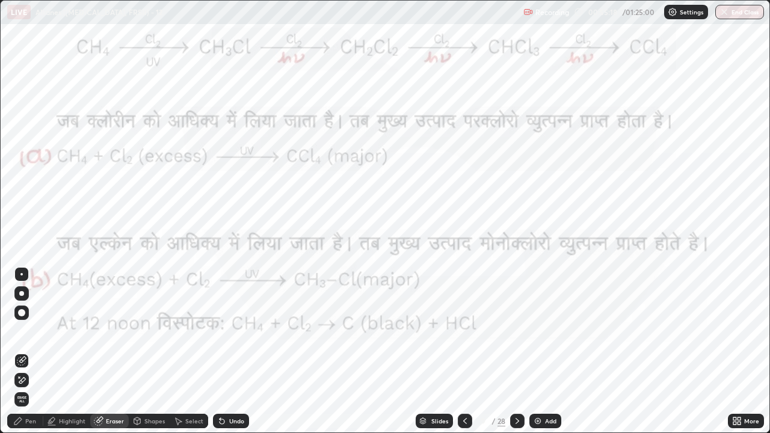
click at [41, 331] on div "Pen" at bounding box center [25, 421] width 36 height 14
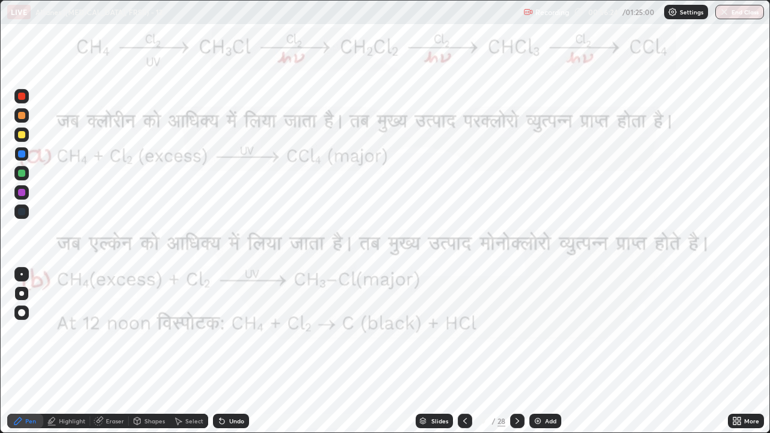
click at [23, 96] on div at bounding box center [21, 96] width 7 height 7
click at [63, 331] on div "Highlight" at bounding box center [66, 421] width 47 height 14
click at [18, 331] on circle at bounding box center [17, 359] width 1 height 1
click at [12, 331] on div "Pen" at bounding box center [25, 421] width 36 height 14
click at [48, 331] on circle at bounding box center [48, 419] width 1 height 1
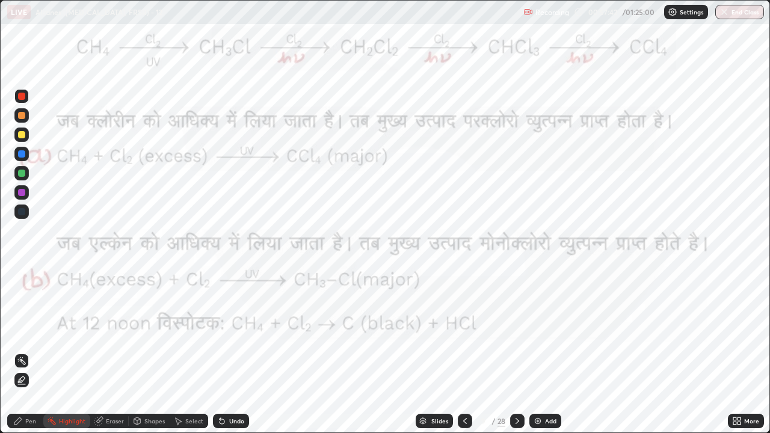
click at [24, 331] on div "Pen" at bounding box center [25, 421] width 36 height 14
click at [31, 331] on div "Pen" at bounding box center [30, 421] width 11 height 6
click at [516, 331] on icon at bounding box center [517, 421] width 10 height 10
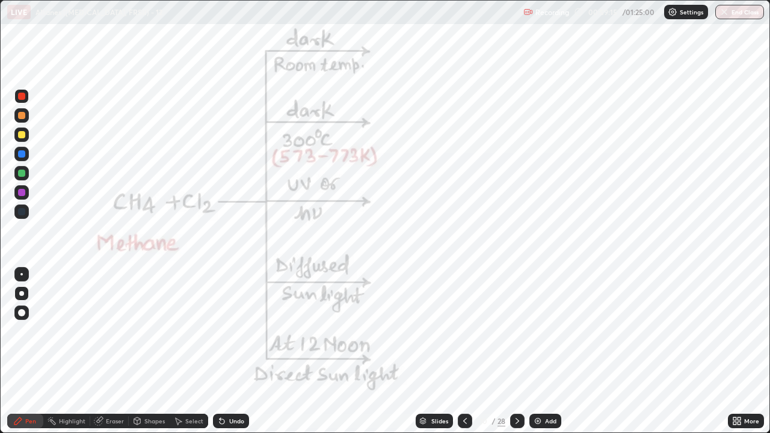
click at [235, 331] on div "Undo" at bounding box center [236, 421] width 15 height 6
click at [743, 331] on div "More" at bounding box center [746, 421] width 36 height 14
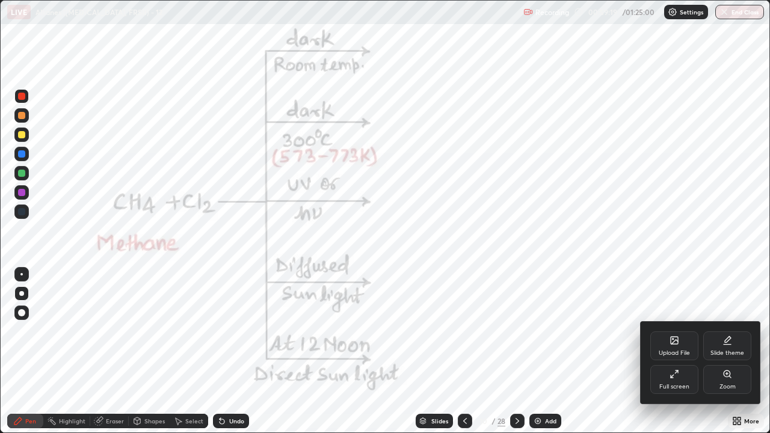
click at [672, 331] on div "Full screen" at bounding box center [674, 387] width 30 height 6
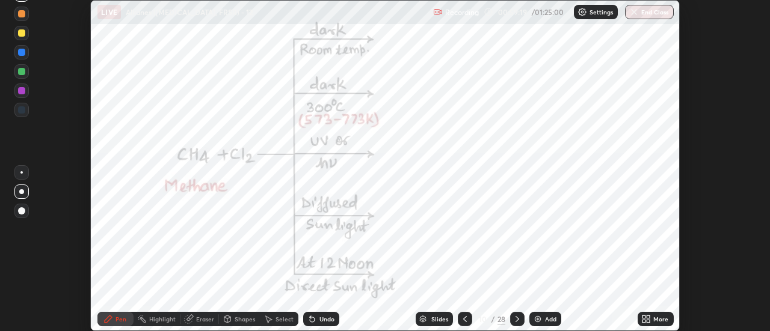
scroll to position [59808, 59369]
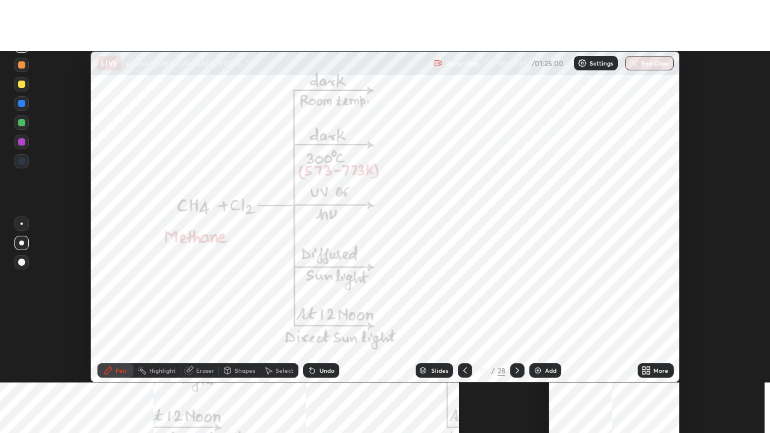
scroll to position [331, 770]
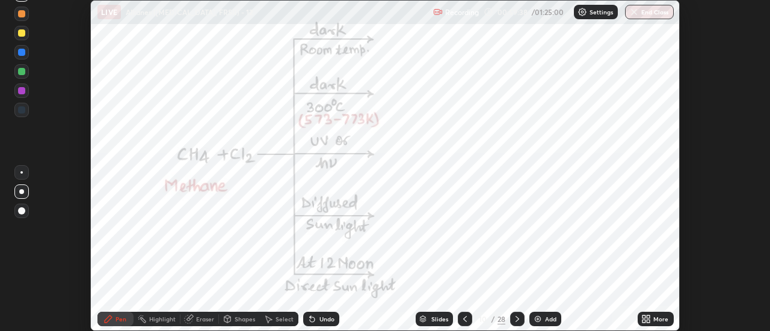
click at [645, 320] on icon at bounding box center [643, 321] width 3 height 3
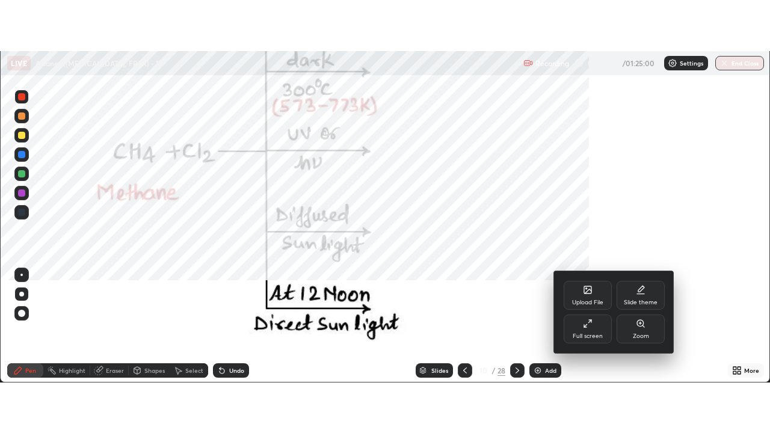
scroll to position [433, 770]
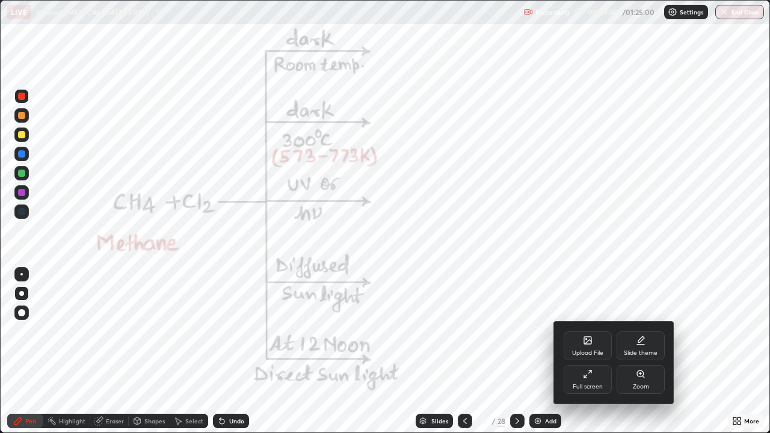
click at [464, 331] on div at bounding box center [385, 216] width 770 height 433
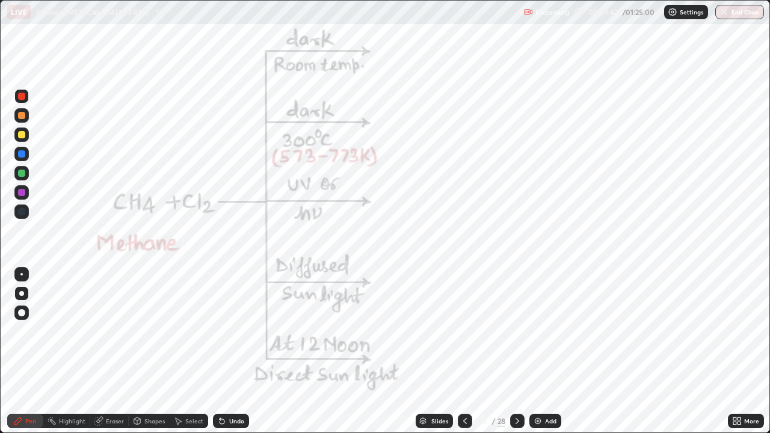
click at [461, 331] on icon at bounding box center [465, 421] width 10 height 10
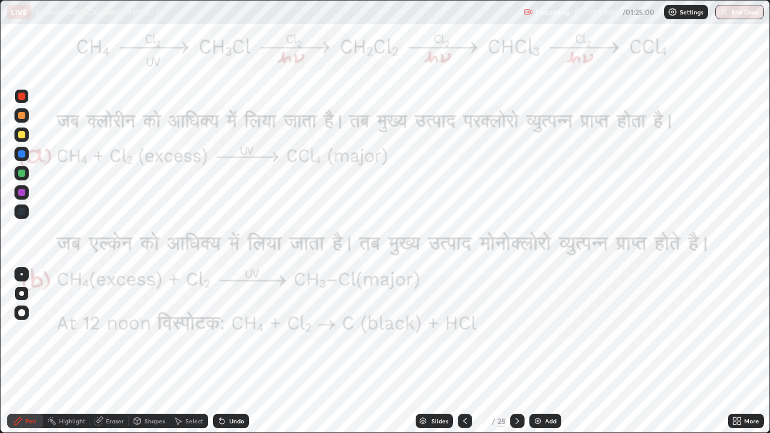
click at [518, 331] on icon at bounding box center [517, 421] width 10 height 10
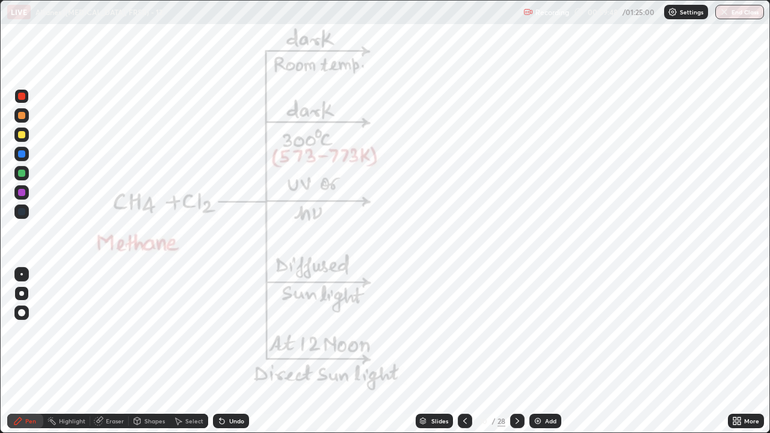
click at [102, 331] on icon at bounding box center [99, 421] width 10 height 10
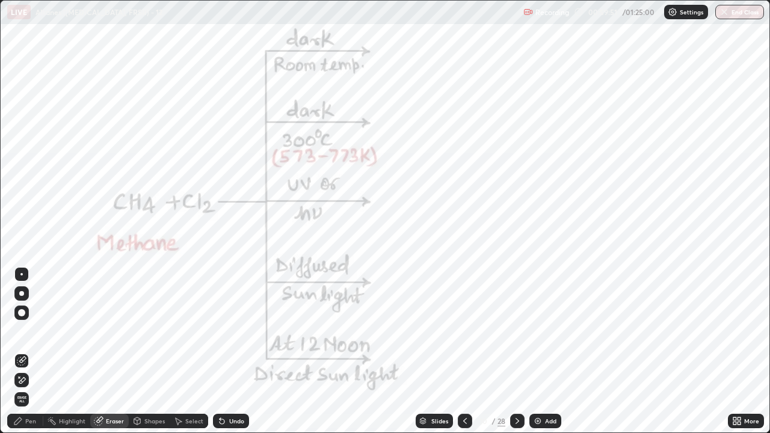
click at [29, 331] on div "Pen" at bounding box center [30, 421] width 11 height 6
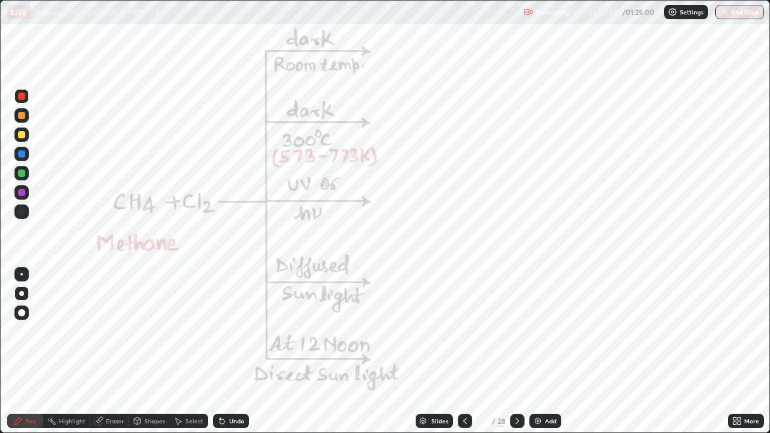
click at [239, 331] on div "Undo" at bounding box center [236, 421] width 15 height 6
click at [232, 331] on div "Undo" at bounding box center [236, 421] width 15 height 6
click at [516, 331] on icon at bounding box center [517, 421] width 10 height 10
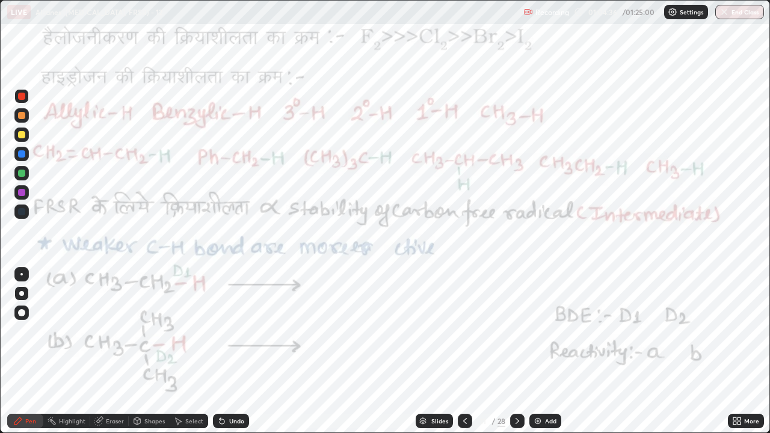
click at [24, 101] on div at bounding box center [21, 96] width 14 height 14
click at [22, 152] on div at bounding box center [21, 153] width 7 height 7
click at [22, 155] on div at bounding box center [21, 153] width 7 height 7
click at [20, 194] on div at bounding box center [21, 192] width 7 height 7
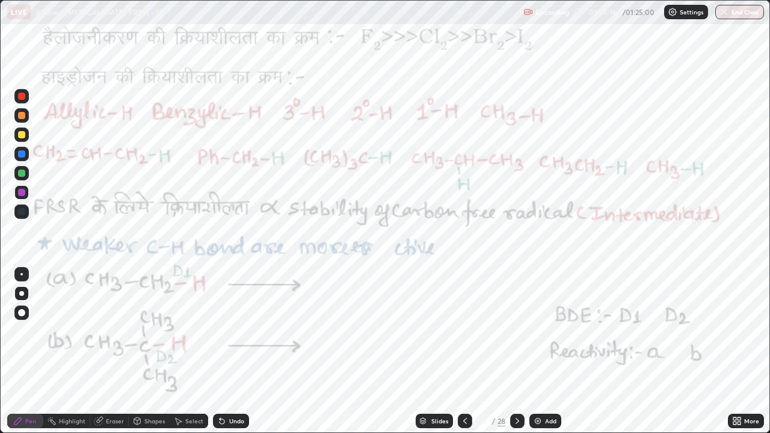
click at [19, 94] on div at bounding box center [21, 96] width 7 height 7
click at [20, 94] on div at bounding box center [21, 96] width 7 height 7
click at [22, 274] on div at bounding box center [21, 274] width 2 height 2
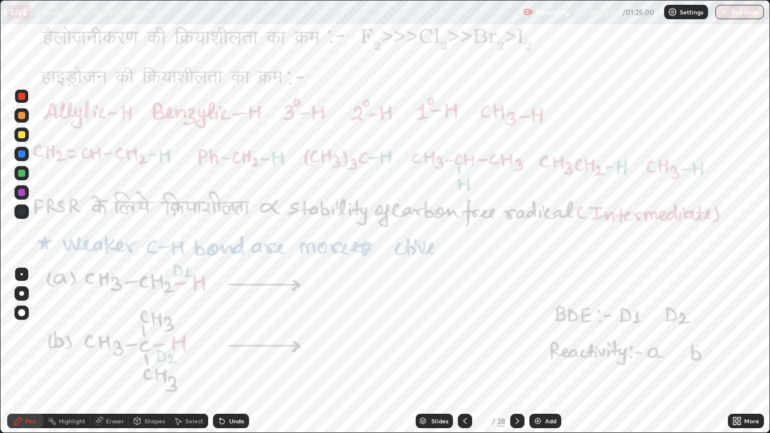
click at [22, 174] on div at bounding box center [21, 173] width 7 height 7
click at [20, 157] on div at bounding box center [21, 153] width 7 height 7
click at [23, 157] on div at bounding box center [21, 153] width 7 height 7
click at [22, 293] on div at bounding box center [21, 293] width 5 height 5
click at [21, 96] on div at bounding box center [21, 96] width 7 height 7
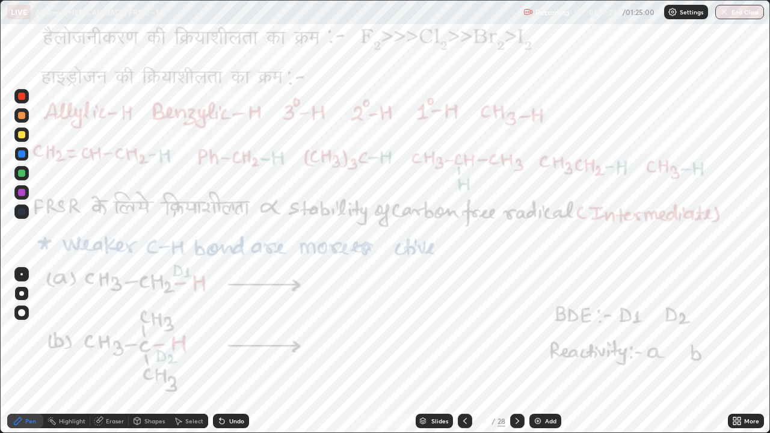
click at [23, 97] on div at bounding box center [21, 96] width 7 height 7
click at [20, 192] on div at bounding box center [21, 192] width 7 height 7
click at [21, 154] on div at bounding box center [21, 153] width 7 height 7
click at [53, 331] on rect at bounding box center [53, 422] width 6 height 6
click at [26, 331] on div "Pen" at bounding box center [30, 421] width 11 height 6
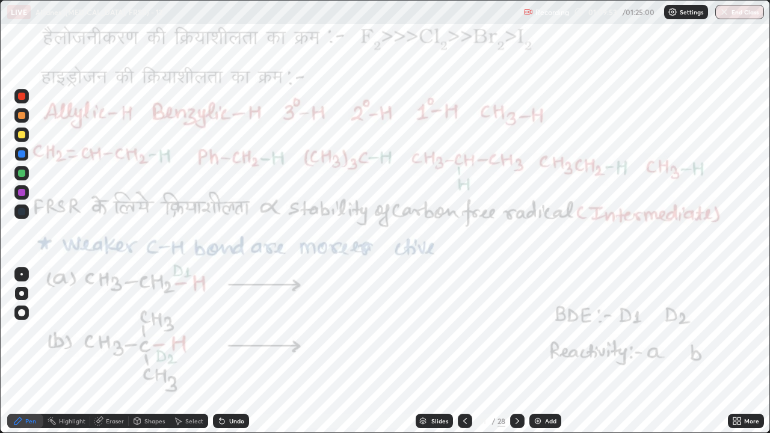
click at [24, 211] on div at bounding box center [21, 211] width 7 height 7
click at [19, 192] on div at bounding box center [21, 192] width 7 height 7
click at [22, 101] on div at bounding box center [21, 96] width 14 height 14
click at [23, 101] on div at bounding box center [21, 96] width 14 height 14
click at [21, 193] on div at bounding box center [21, 192] width 7 height 7
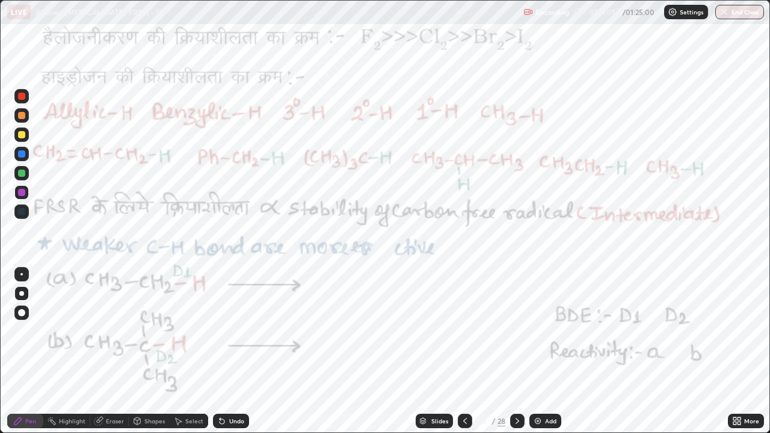
click at [230, 331] on div "Undo" at bounding box center [231, 421] width 36 height 14
click at [235, 331] on div "Undo" at bounding box center [228, 421] width 41 height 24
click at [236, 331] on div "Undo" at bounding box center [236, 421] width 15 height 6
click at [515, 331] on icon at bounding box center [517, 421] width 10 height 10
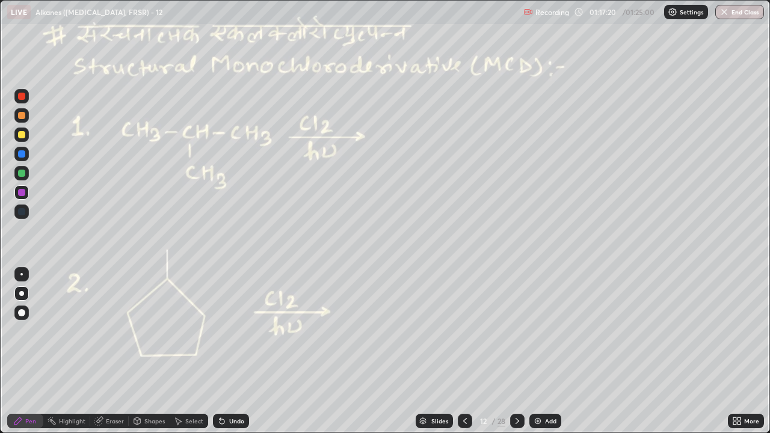
click at [22, 176] on div at bounding box center [21, 173] width 7 height 7
click at [23, 174] on div at bounding box center [21, 173] width 7 height 7
click at [21, 174] on div at bounding box center [21, 173] width 7 height 7
click at [230, 331] on div "Undo" at bounding box center [231, 421] width 36 height 14
click at [229, 331] on div "Undo" at bounding box center [236, 421] width 15 height 6
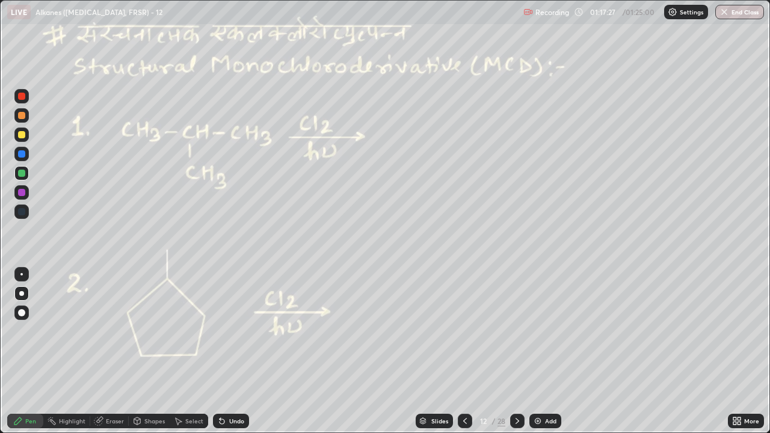
click at [143, 331] on div "Shapes" at bounding box center [149, 421] width 41 height 14
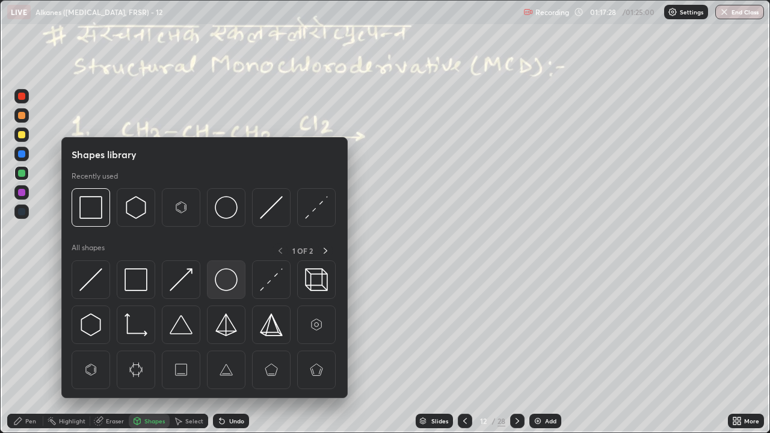
click at [225, 281] on img at bounding box center [226, 279] width 23 height 23
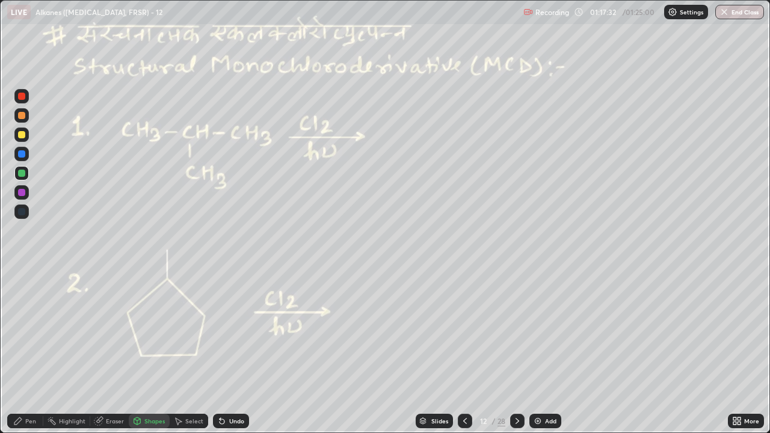
click at [20, 99] on div at bounding box center [21, 96] width 7 height 7
click at [20, 96] on div at bounding box center [21, 96] width 7 height 7
click at [22, 175] on div at bounding box center [21, 173] width 7 height 7
click at [22, 173] on div at bounding box center [21, 173] width 7 height 7
click at [235, 331] on div "Undo" at bounding box center [236, 421] width 15 height 6
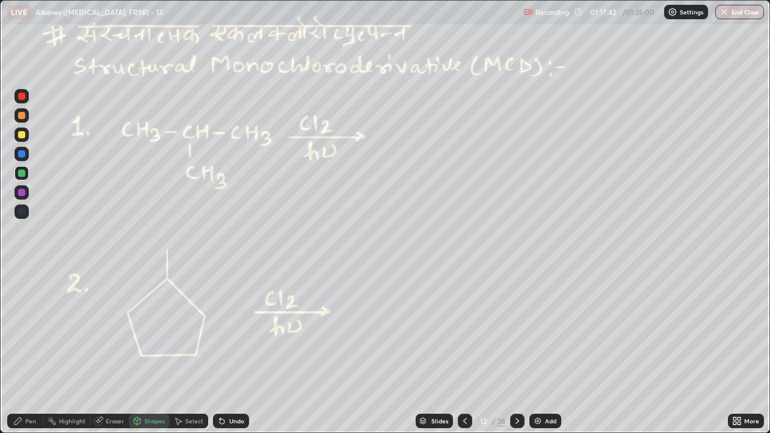
click at [28, 331] on div "Pen" at bounding box center [30, 421] width 11 height 6
click at [22, 96] on div at bounding box center [21, 96] width 7 height 7
click at [153, 331] on div "Shapes" at bounding box center [154, 421] width 20 height 6
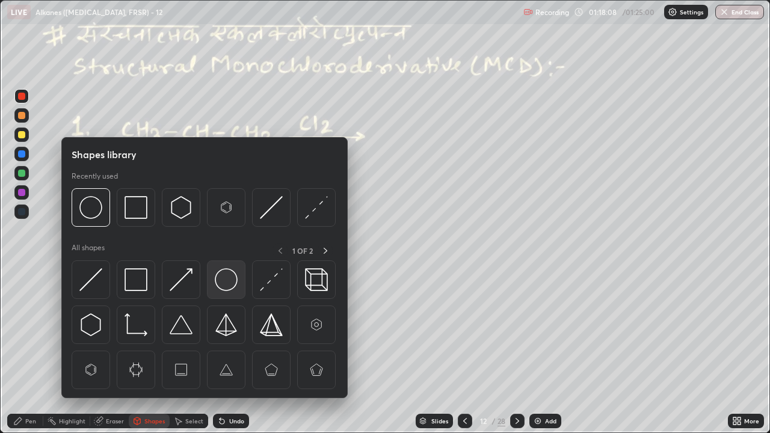
click at [227, 282] on img at bounding box center [226, 279] width 23 height 23
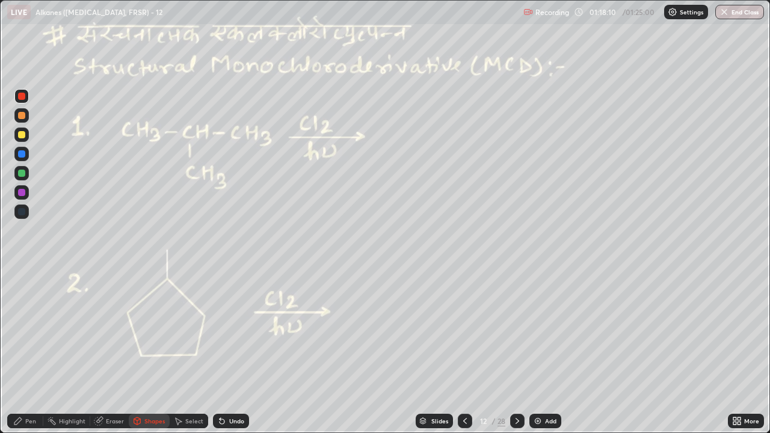
click at [31, 331] on div "Pen" at bounding box center [30, 421] width 11 height 6
click at [155, 331] on div "Shapes" at bounding box center [154, 421] width 20 height 6
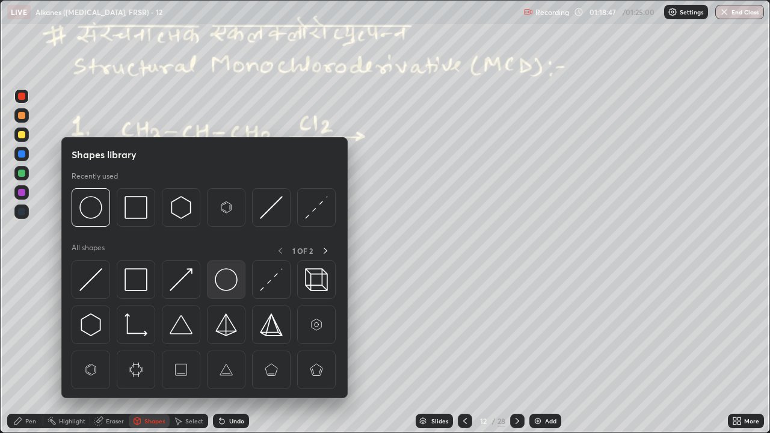
click at [224, 281] on img at bounding box center [226, 279] width 23 height 23
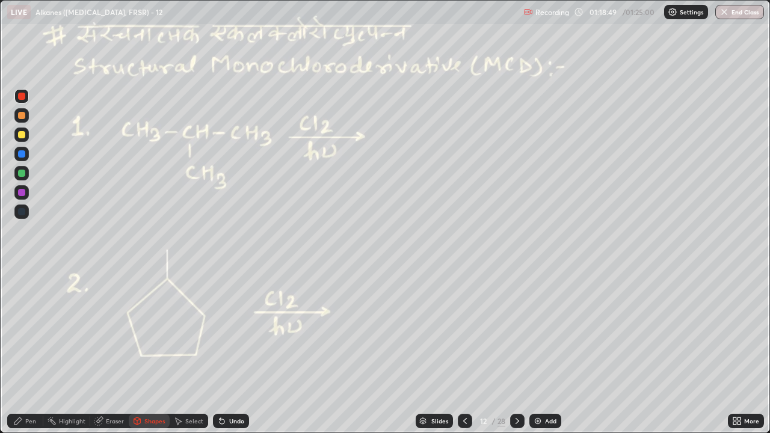
click at [34, 331] on div "Pen" at bounding box center [30, 421] width 11 height 6
click at [517, 331] on icon at bounding box center [517, 421] width 10 height 10
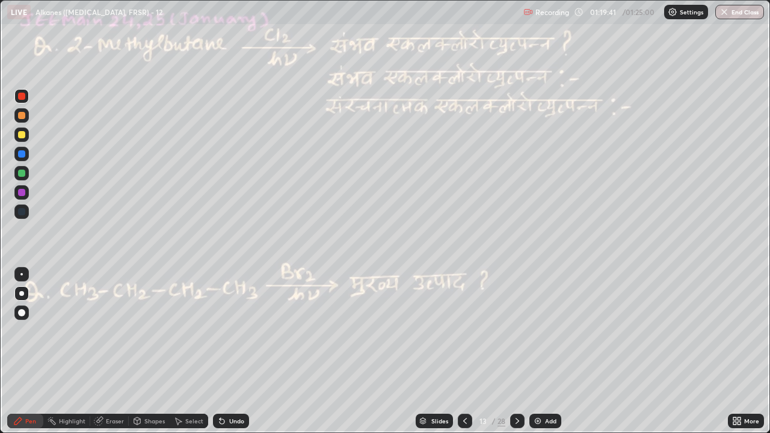
click at [22, 99] on div at bounding box center [21, 96] width 7 height 7
click at [22, 193] on div at bounding box center [21, 192] width 7 height 7
click at [22, 100] on div at bounding box center [21, 96] width 14 height 14
click at [624, 11] on div "/ 01:25:00" at bounding box center [639, 11] width 37 height 7
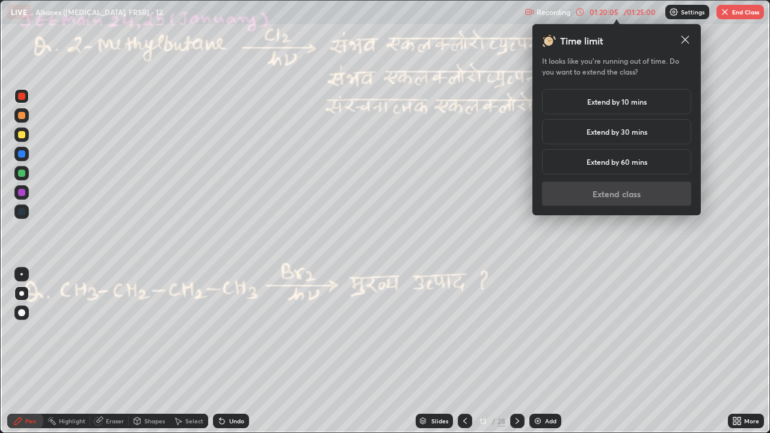
click at [610, 137] on h5 "Extend by 30 mins" at bounding box center [616, 131] width 61 height 11
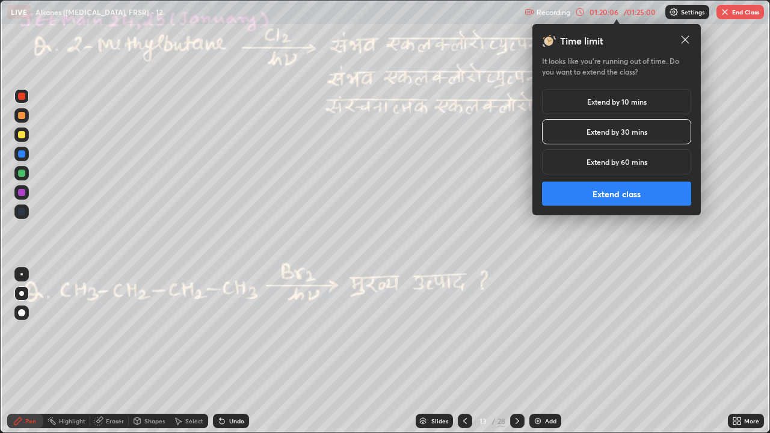
click at [564, 195] on button "Extend class" at bounding box center [616, 194] width 149 height 24
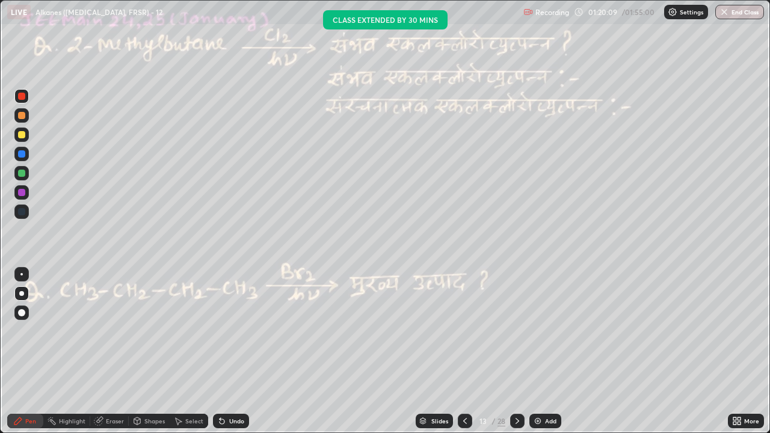
click at [25, 331] on div "Pen" at bounding box center [25, 421] width 36 height 14
click at [276, 19] on div "LIVE Alkanes (Hydrocarbons, FRSR) - 12" at bounding box center [262, 12] width 511 height 24
click at [275, 19] on div "LIVE Alkanes (Hydrocarbons, FRSR) - 12" at bounding box center [262, 12] width 511 height 24
click at [56, 331] on icon at bounding box center [52, 421] width 10 height 10
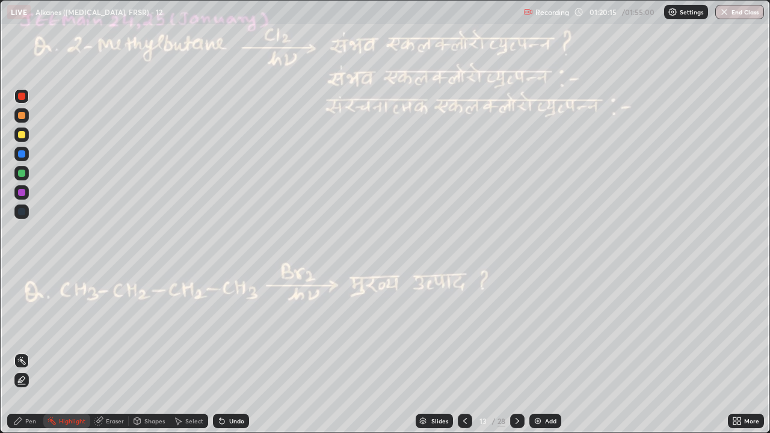
click at [32, 331] on div "Pen" at bounding box center [30, 421] width 11 height 6
click at [22, 174] on div at bounding box center [21, 173] width 7 height 7
click at [24, 171] on div at bounding box center [21, 173] width 7 height 7
click at [20, 135] on div at bounding box center [21, 134] width 7 height 7
click at [465, 331] on icon at bounding box center [465, 421] width 10 height 10
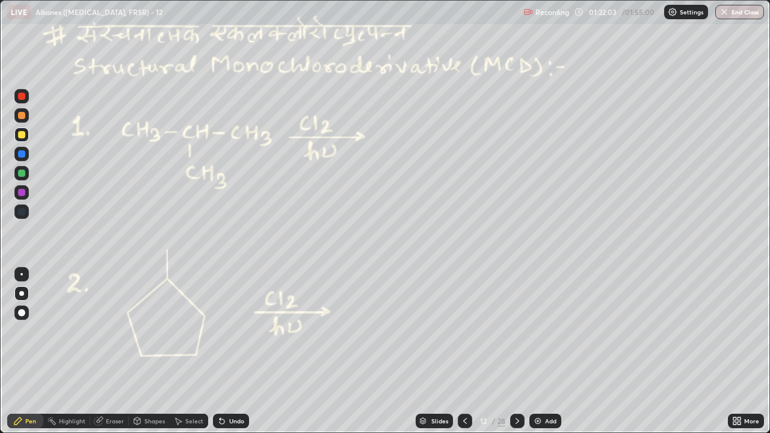
click at [515, 331] on icon at bounding box center [517, 421] width 10 height 10
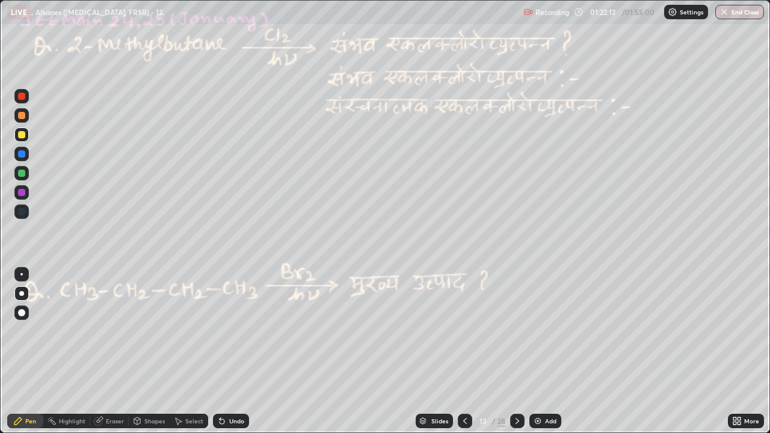
click at [23, 96] on div at bounding box center [21, 96] width 7 height 7
click at [21, 174] on div at bounding box center [21, 173] width 7 height 7
click at [22, 175] on div at bounding box center [21, 173] width 7 height 7
click at [220, 331] on icon at bounding box center [222, 421] width 5 height 5
click at [22, 97] on div at bounding box center [21, 96] width 7 height 7
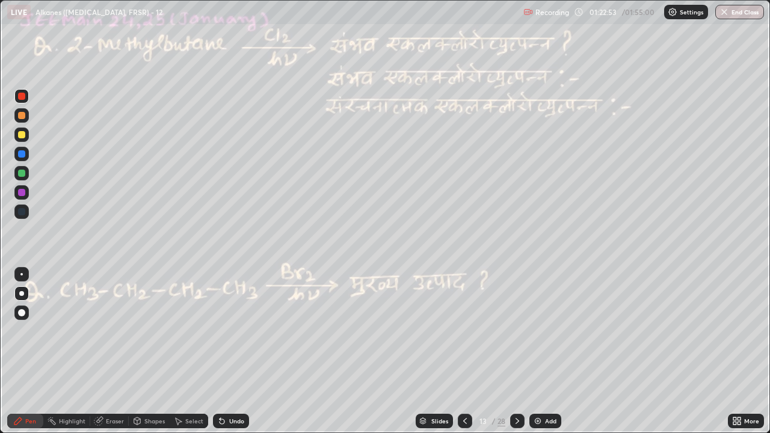
click at [20, 134] on div at bounding box center [21, 134] width 7 height 7
click at [21, 134] on div at bounding box center [21, 134] width 7 height 7
click at [22, 132] on div at bounding box center [21, 134] width 7 height 7
click at [236, 331] on div "Undo" at bounding box center [236, 421] width 15 height 6
click at [239, 331] on div "Undo" at bounding box center [231, 421] width 36 height 14
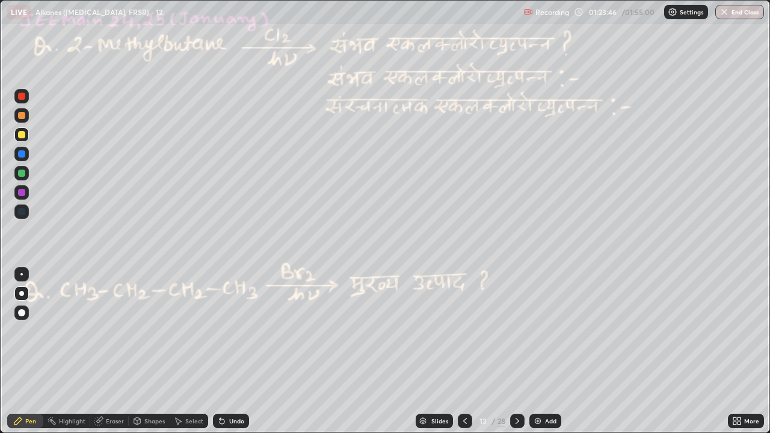
click at [22, 99] on div at bounding box center [21, 96] width 7 height 7
click at [20, 96] on div at bounding box center [21, 96] width 7 height 7
click at [0, 132] on div "Setting up your live class" at bounding box center [385, 216] width 770 height 433
click at [238, 331] on div "Undo" at bounding box center [231, 421] width 36 height 14
click at [242, 331] on div "Undo" at bounding box center [231, 421] width 36 height 14
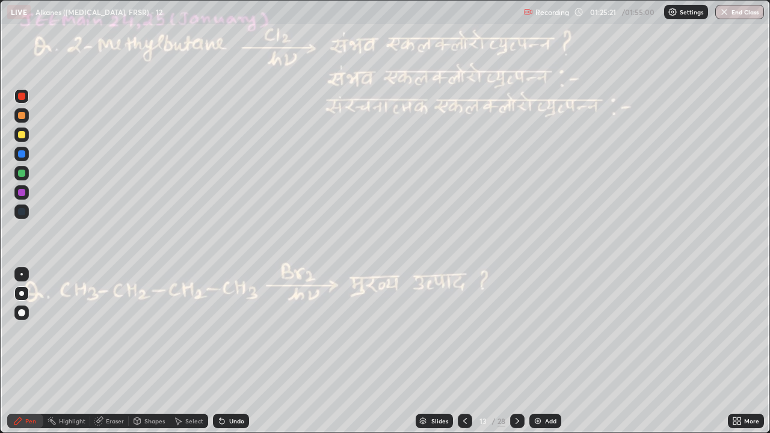
click at [231, 331] on div "Undo" at bounding box center [236, 421] width 15 height 6
click at [233, 331] on div "Undo" at bounding box center [236, 421] width 15 height 6
click at [23, 171] on div at bounding box center [21, 173] width 7 height 7
click at [225, 331] on div "Undo" at bounding box center [231, 421] width 36 height 14
click at [22, 98] on div at bounding box center [21, 96] width 7 height 7
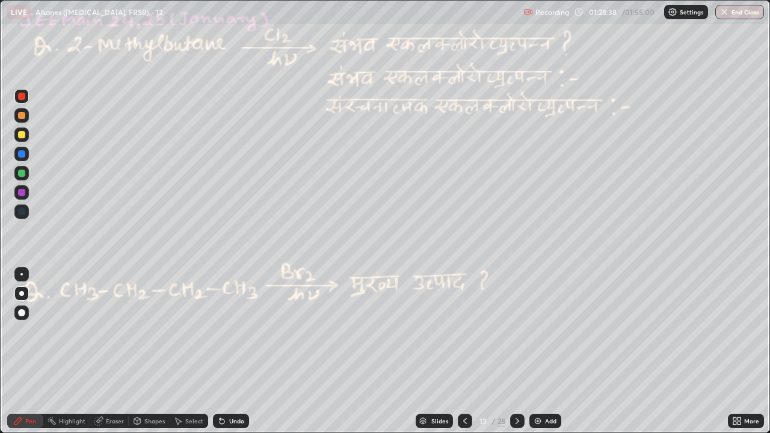
click at [20, 134] on div at bounding box center [21, 134] width 7 height 7
click at [464, 331] on icon at bounding box center [465, 421] width 10 height 10
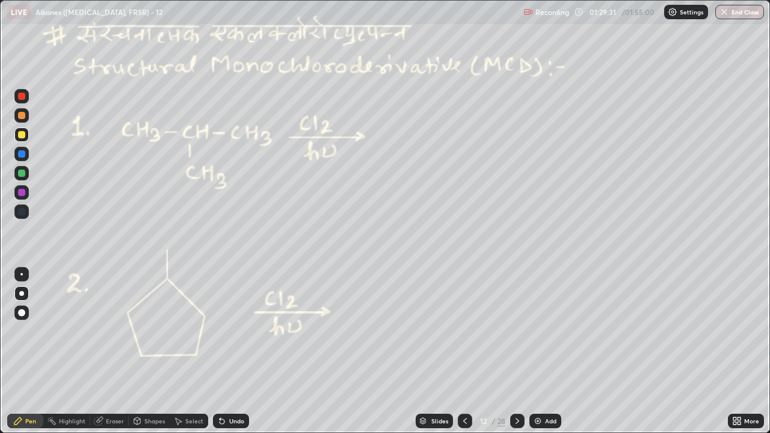
click at [521, 331] on div at bounding box center [517, 421] width 14 height 14
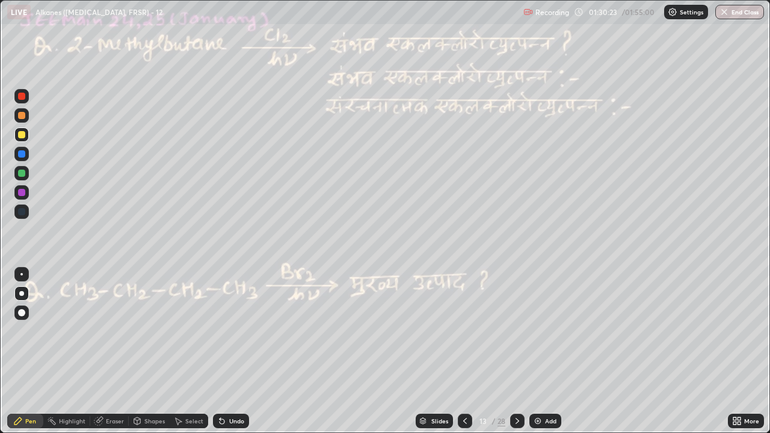
click at [516, 331] on icon at bounding box center [517, 421] width 10 height 10
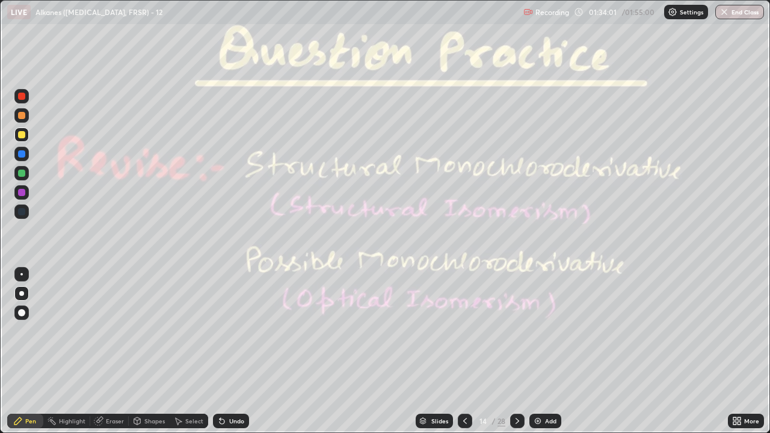
click at [20, 331] on icon at bounding box center [18, 421] width 10 height 10
click at [518, 331] on icon at bounding box center [517, 421] width 10 height 10
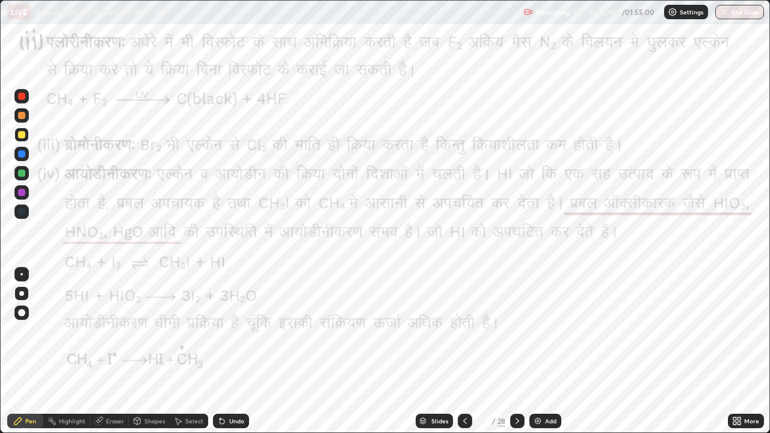
click at [230, 331] on div "Undo" at bounding box center [231, 421] width 36 height 14
click at [23, 98] on div at bounding box center [21, 96] width 7 height 7
click at [185, 331] on div "Select" at bounding box center [194, 421] width 18 height 6
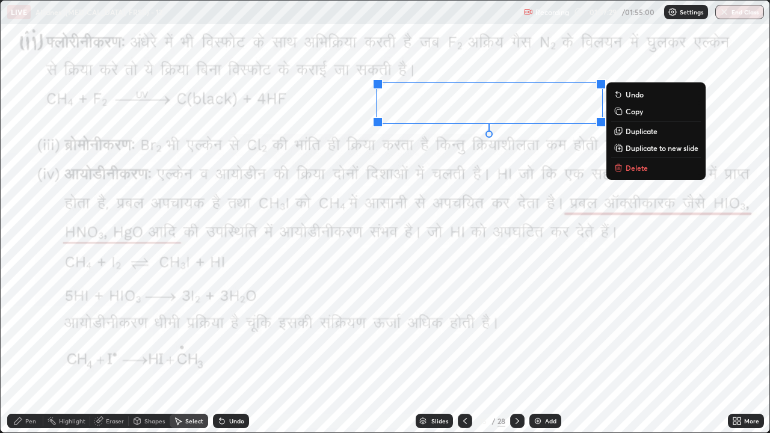
click at [636, 168] on p "Delete" at bounding box center [636, 168] width 22 height 10
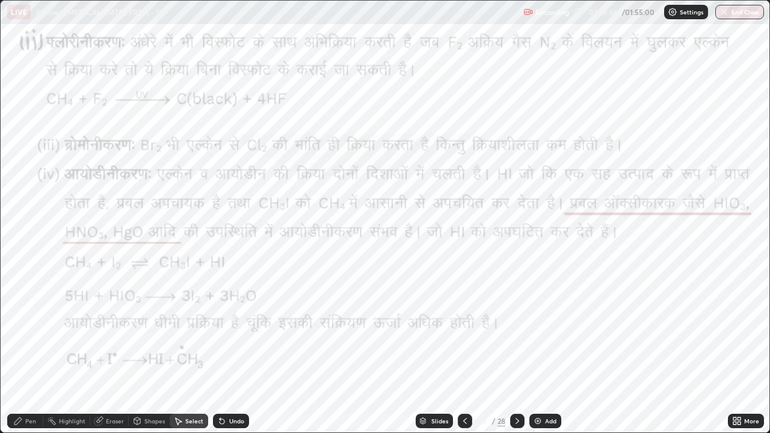
click at [18, 331] on icon at bounding box center [17, 420] width 7 height 7
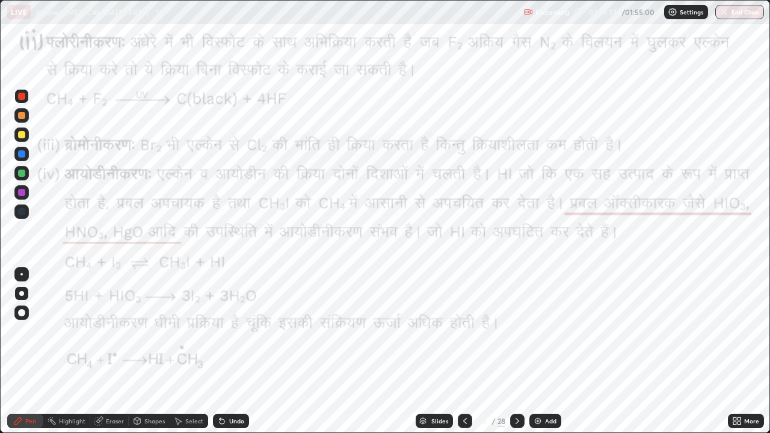
click at [20, 97] on div at bounding box center [21, 96] width 7 height 7
click at [8, 331] on div "Pen" at bounding box center [25, 421] width 36 height 14
click at [20, 192] on div at bounding box center [21, 192] width 7 height 7
click at [20, 194] on div at bounding box center [21, 192] width 7 height 7
click at [63, 331] on div "Highlight" at bounding box center [66, 421] width 47 height 14
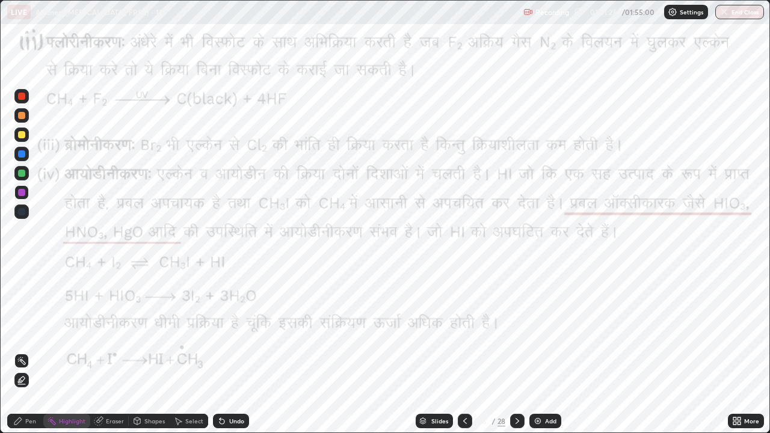
click at [22, 331] on div "Pen" at bounding box center [25, 421] width 36 height 14
click at [16, 96] on div at bounding box center [21, 96] width 14 height 14
click at [14, 331] on icon at bounding box center [17, 420] width 7 height 7
click at [15, 331] on div "Pen" at bounding box center [25, 421] width 36 height 14
click at [511, 331] on div at bounding box center [517, 421] width 14 height 14
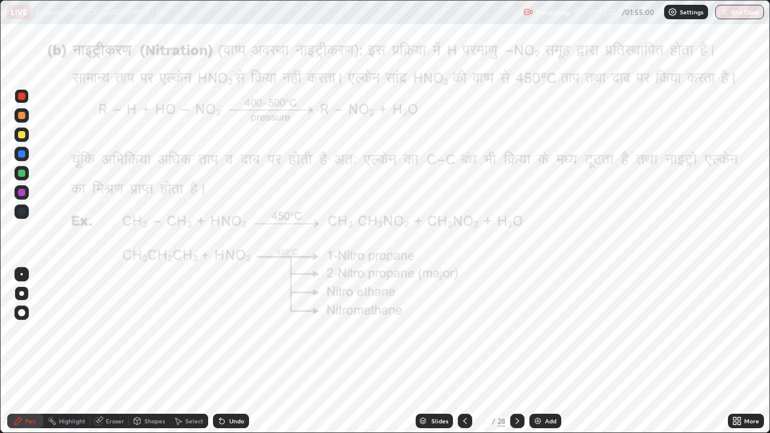
click at [516, 331] on icon at bounding box center [517, 421] width 10 height 10
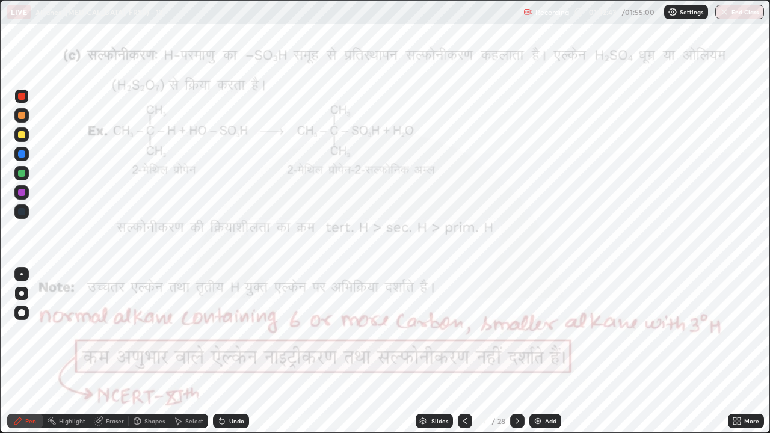
click at [464, 331] on icon at bounding box center [465, 421] width 10 height 10
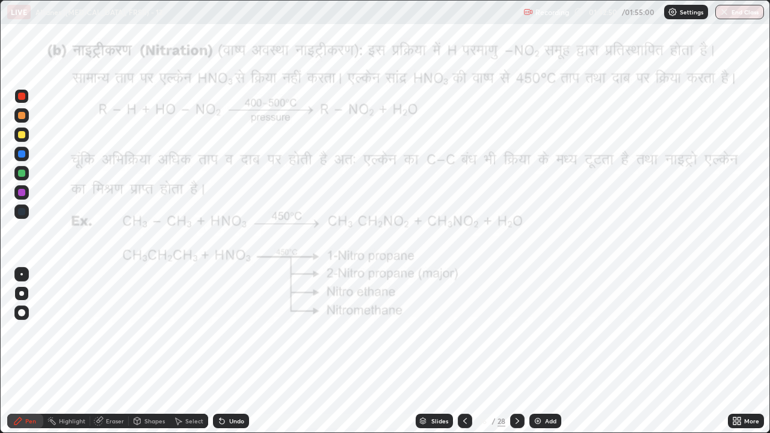
click at [516, 331] on icon at bounding box center [517, 421] width 10 height 10
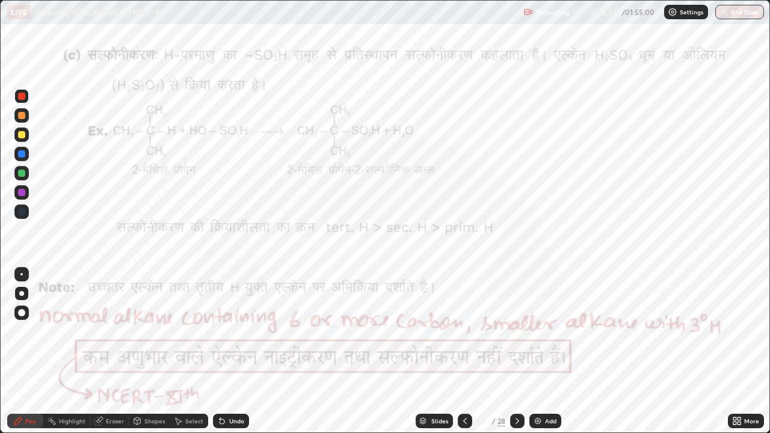
click at [463, 331] on icon at bounding box center [465, 421] width 4 height 6
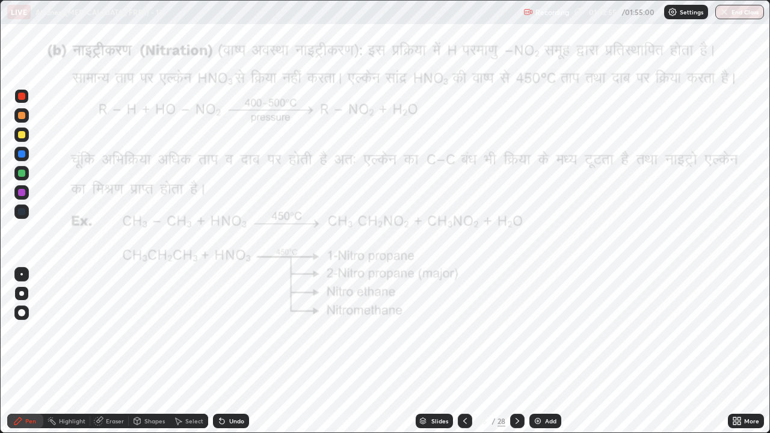
click at [462, 331] on icon at bounding box center [465, 421] width 10 height 10
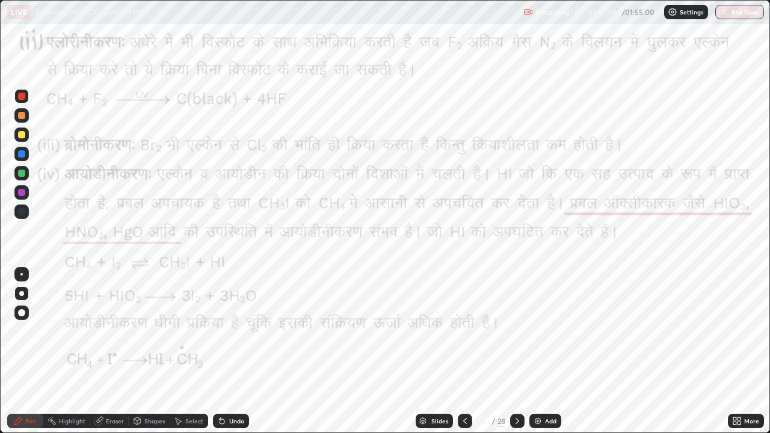
click at [515, 331] on icon at bounding box center [517, 421] width 10 height 10
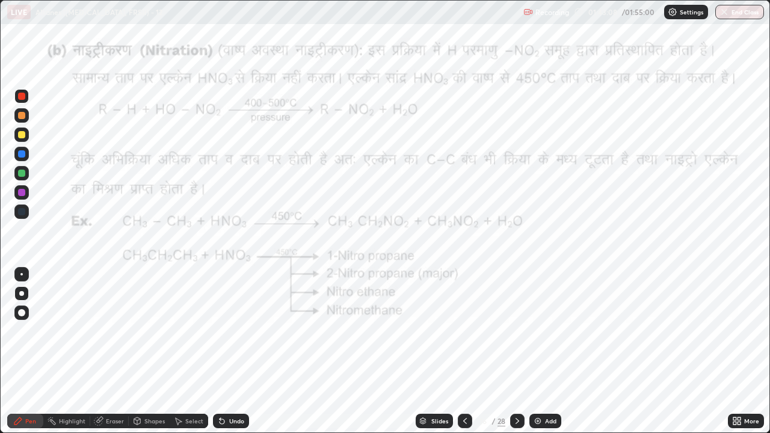
click at [518, 331] on icon at bounding box center [517, 421] width 10 height 10
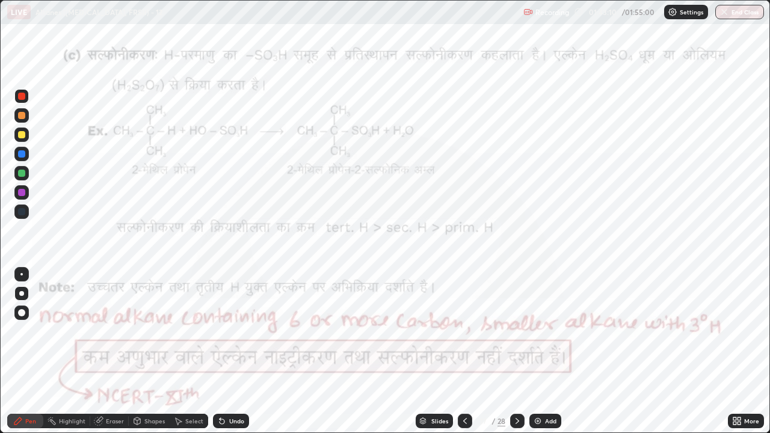
click at [516, 331] on icon at bounding box center [517, 421] width 10 height 10
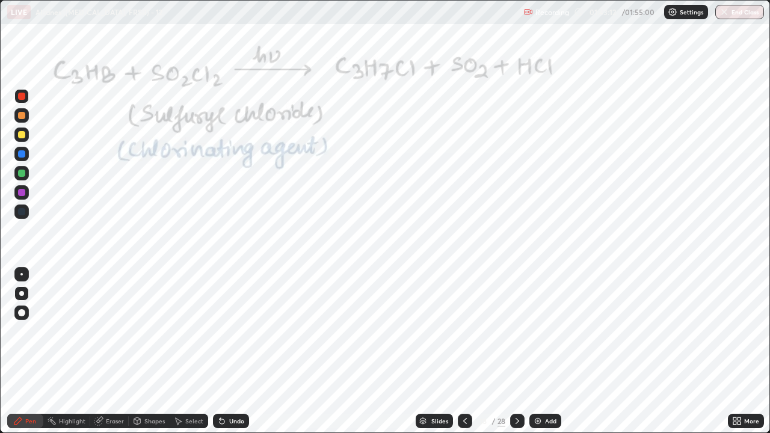
click at [518, 331] on icon at bounding box center [517, 421] width 10 height 10
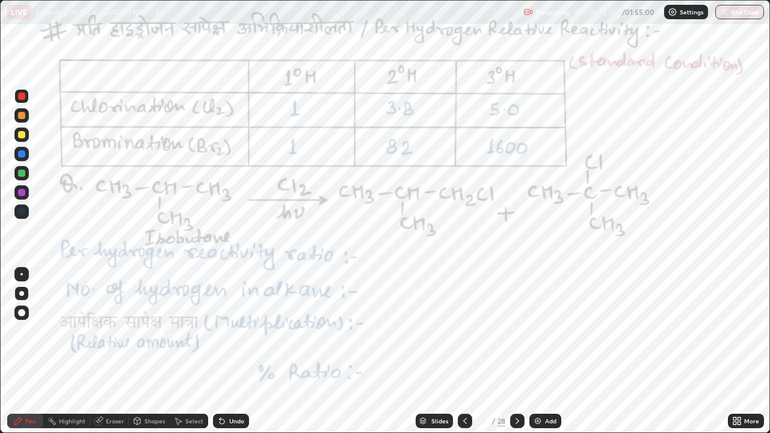
click at [518, 331] on icon at bounding box center [517, 421] width 10 height 10
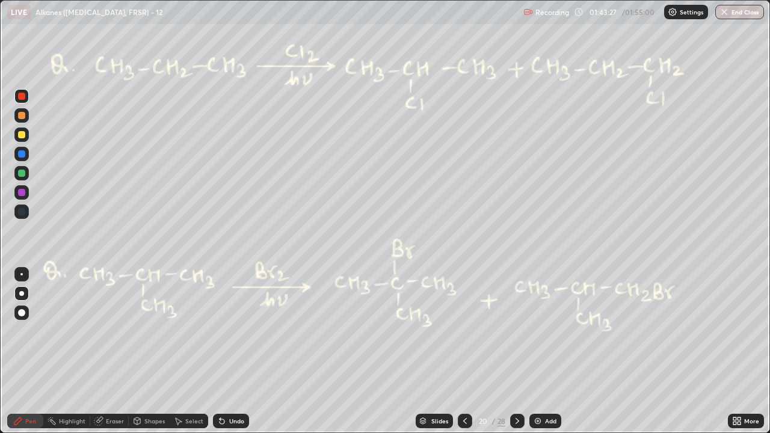
click at [516, 331] on icon at bounding box center [517, 421] width 10 height 10
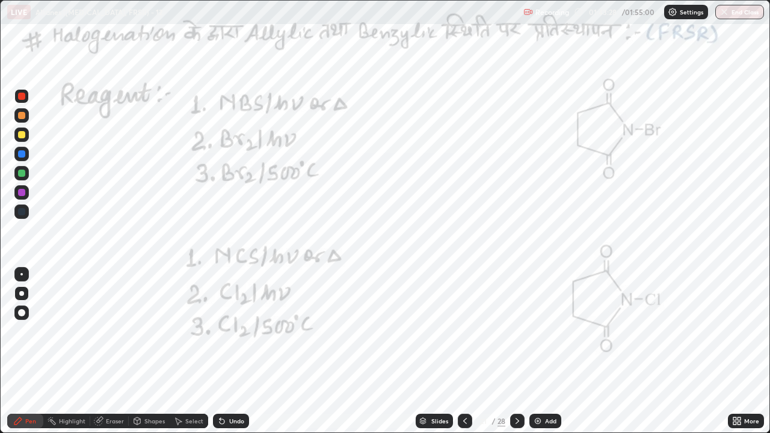
click at [514, 331] on icon at bounding box center [517, 421] width 10 height 10
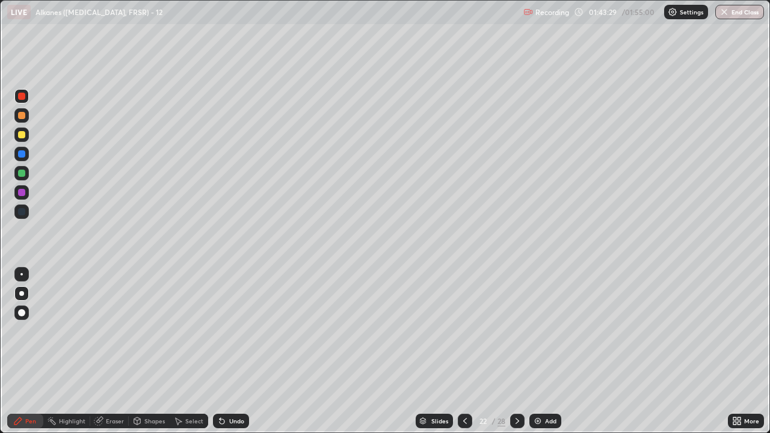
click at [465, 331] on icon at bounding box center [465, 421] width 10 height 10
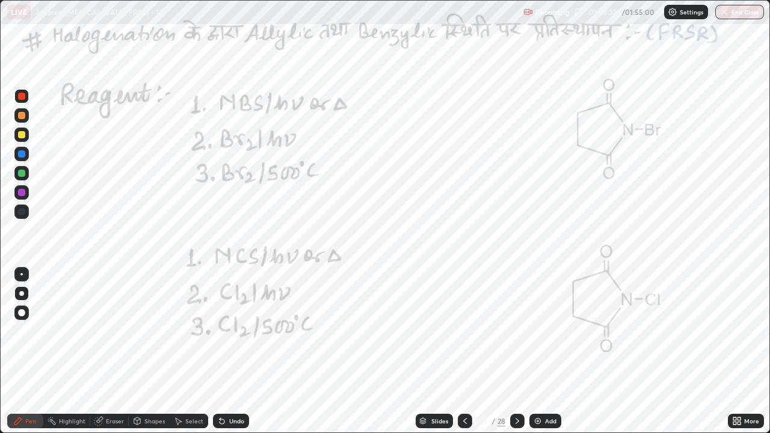
click at [516, 331] on icon at bounding box center [517, 421] width 10 height 10
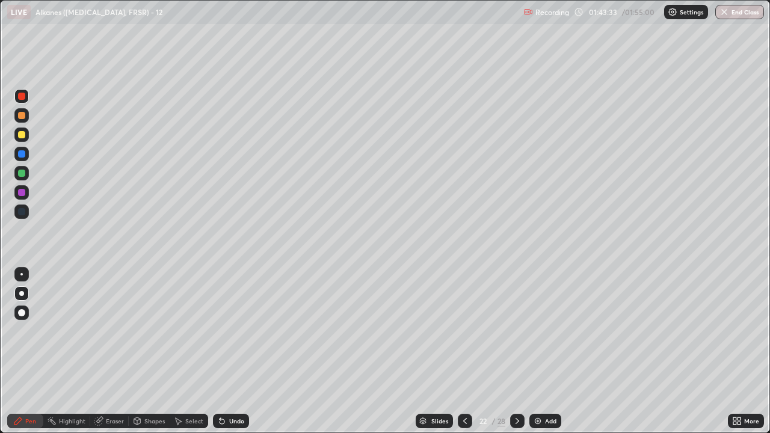
click at [517, 331] on div at bounding box center [517, 421] width 14 height 14
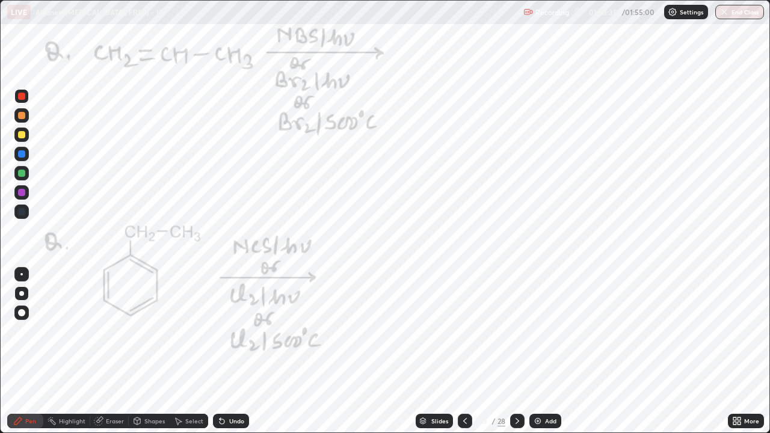
click at [515, 331] on icon at bounding box center [517, 421] width 10 height 10
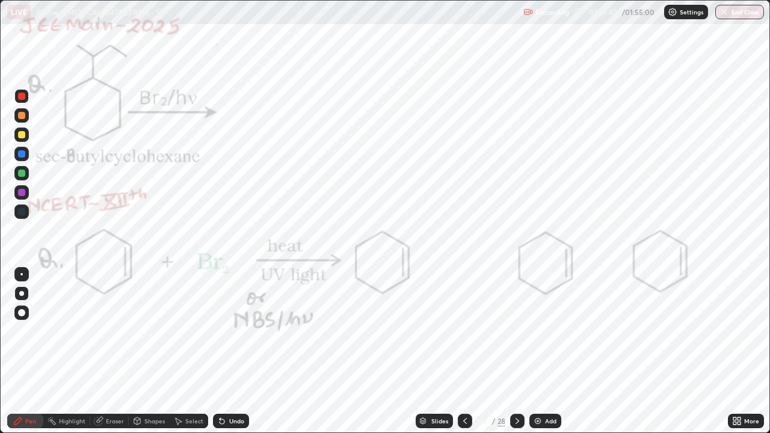
click at [464, 331] on icon at bounding box center [465, 421] width 10 height 10
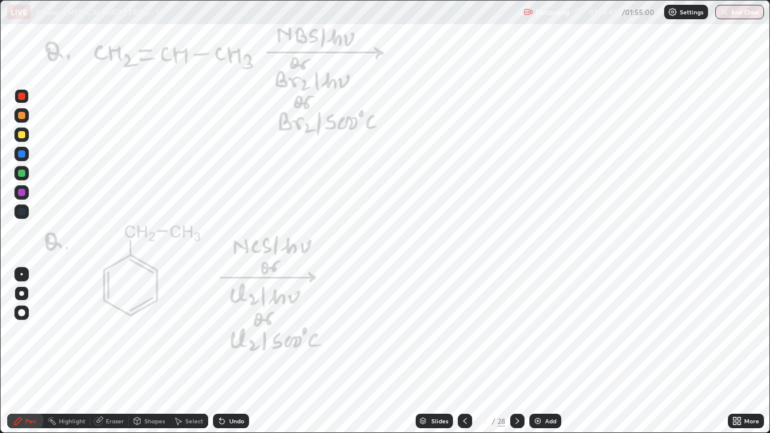
click at [464, 331] on icon at bounding box center [465, 421] width 10 height 10
click at [463, 331] on icon at bounding box center [465, 421] width 10 height 10
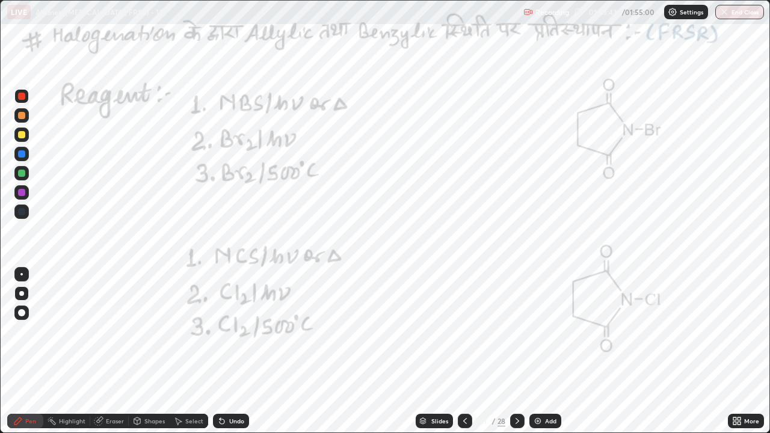
click at [464, 331] on icon at bounding box center [465, 421] width 10 height 10
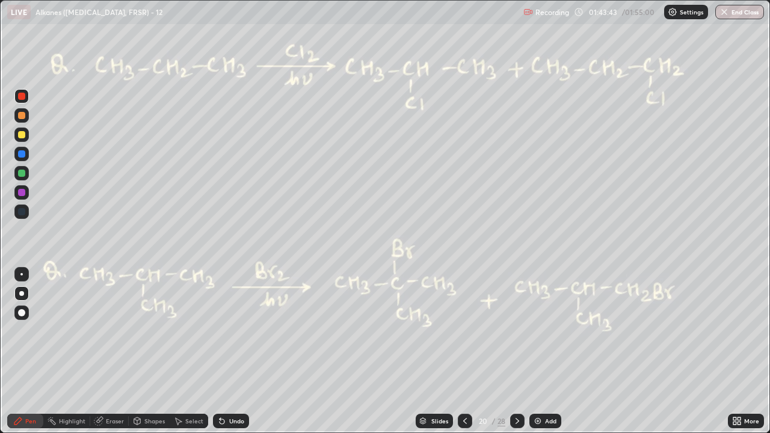
click at [463, 331] on icon at bounding box center [465, 421] width 10 height 10
click at [464, 331] on icon at bounding box center [465, 421] width 4 height 6
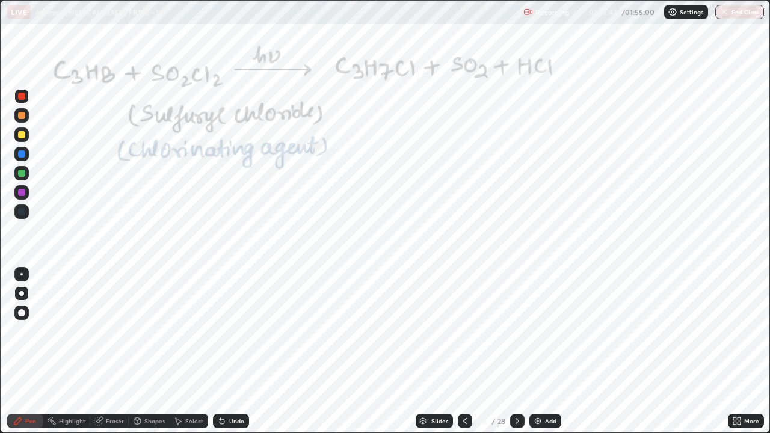
click at [464, 331] on icon at bounding box center [465, 421] width 4 height 6
click at [464, 331] on icon at bounding box center [465, 421] width 10 height 10
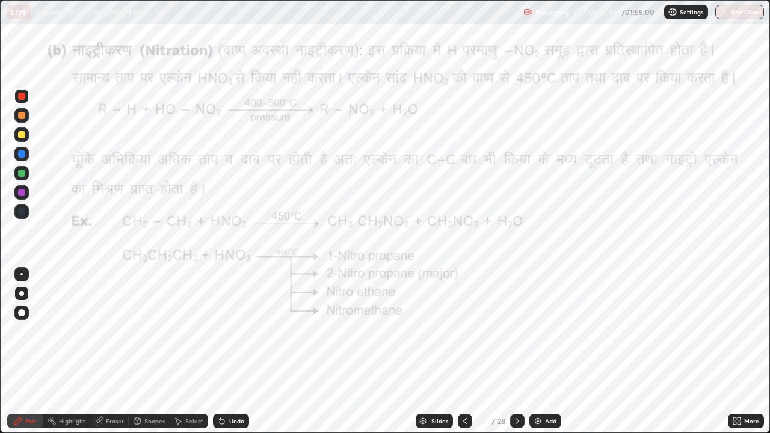
click at [464, 331] on icon at bounding box center [465, 421] width 10 height 10
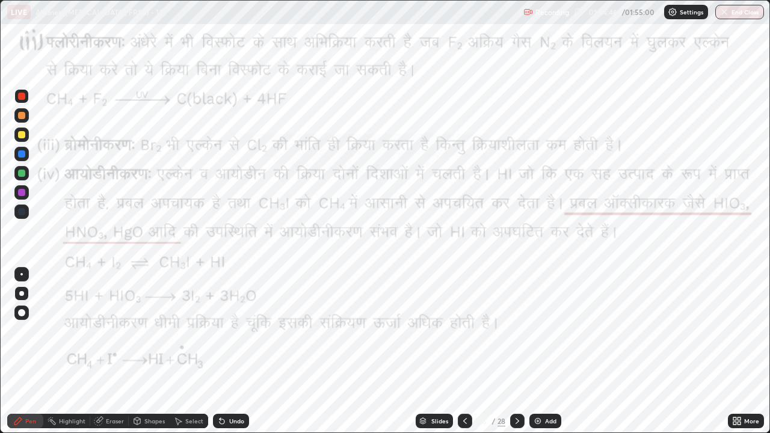
click at [464, 331] on icon at bounding box center [465, 421] width 10 height 10
click at [463, 331] on icon at bounding box center [465, 421] width 10 height 10
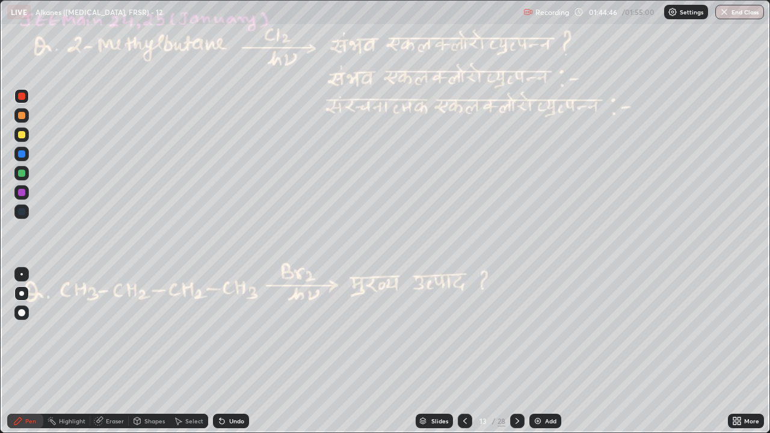
click at [463, 331] on icon at bounding box center [465, 421] width 10 height 10
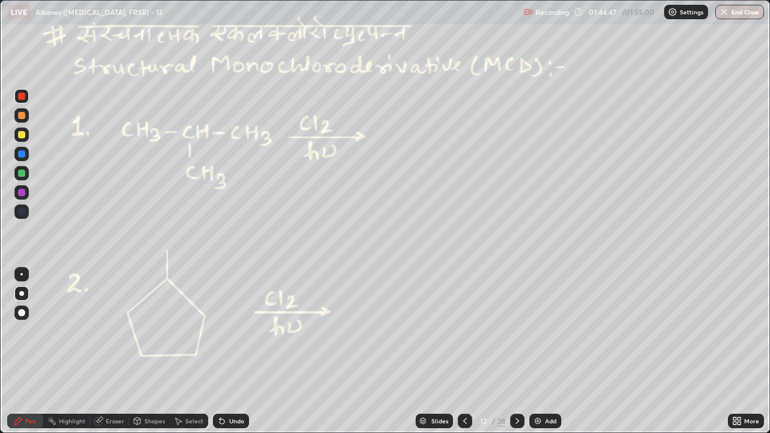
click at [463, 331] on icon at bounding box center [465, 421] width 10 height 10
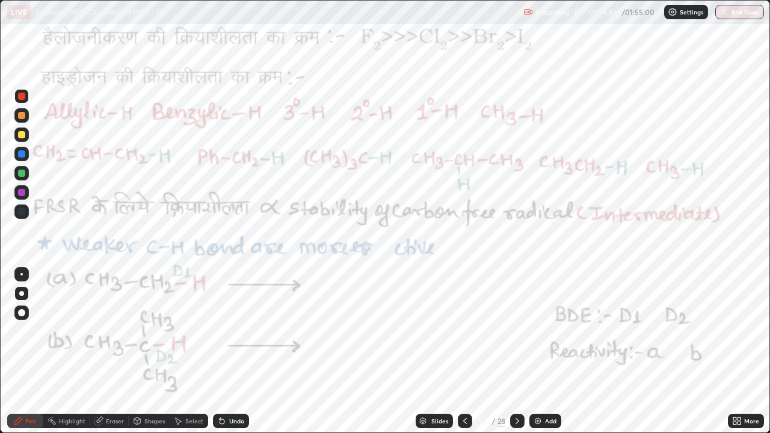
click at [441, 331] on div "Slides" at bounding box center [439, 421] width 17 height 6
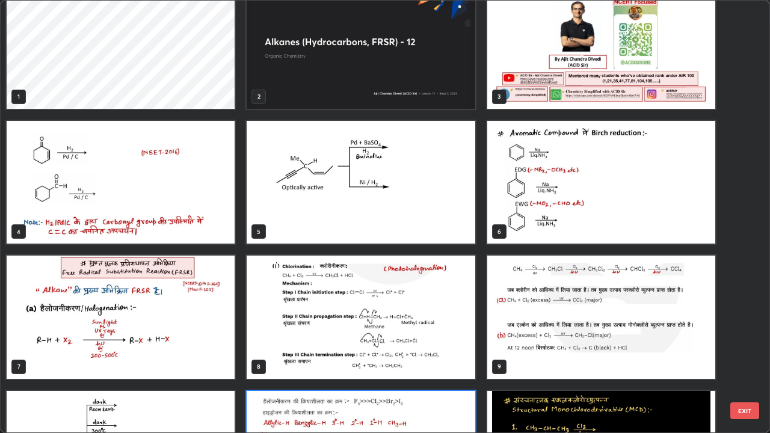
scroll to position [21, 0]
click at [206, 215] on img "grid" at bounding box center [121, 182] width 228 height 123
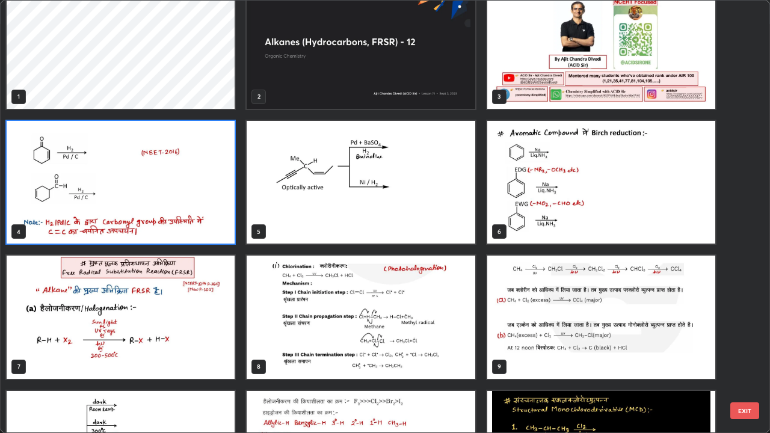
click at [215, 225] on img "grid" at bounding box center [121, 182] width 228 height 123
click at [210, 223] on img "grid" at bounding box center [121, 182] width 228 height 123
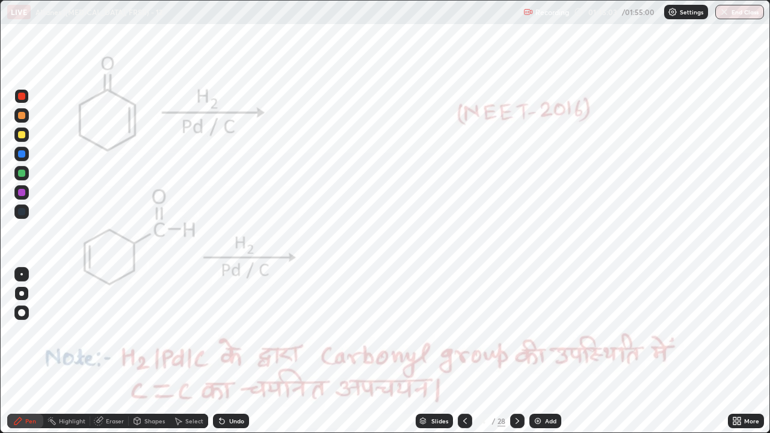
click at [516, 331] on icon at bounding box center [517, 421] width 10 height 10
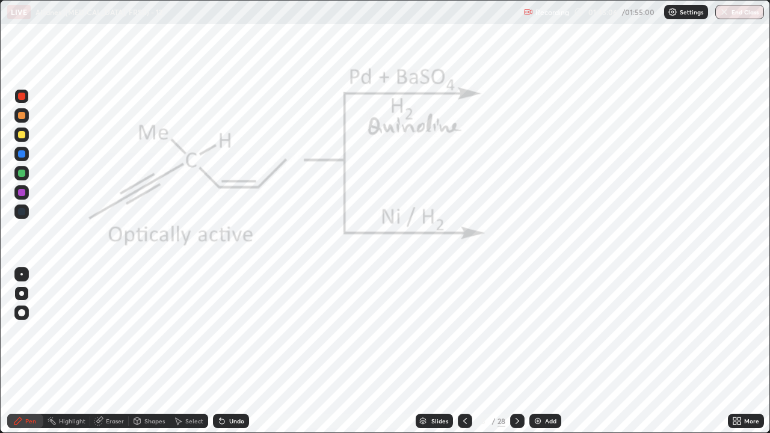
click at [516, 331] on icon at bounding box center [517, 421] width 10 height 10
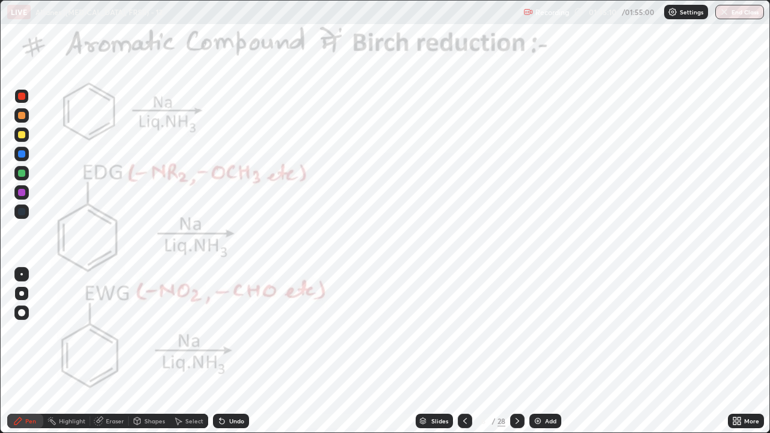
click at [516, 331] on icon at bounding box center [517, 421] width 10 height 10
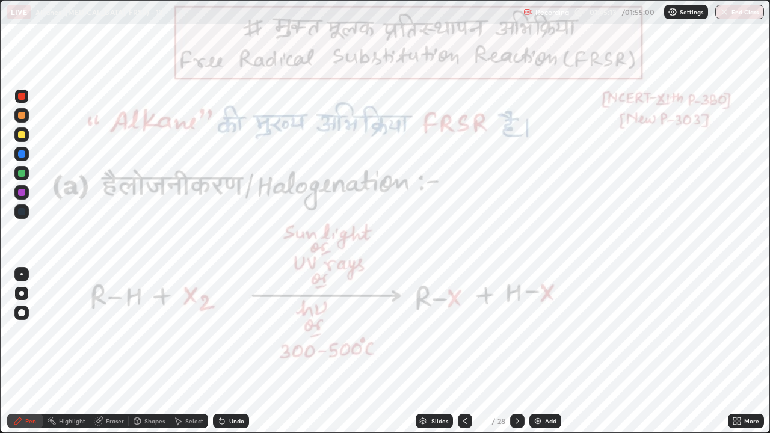
click at [517, 331] on icon at bounding box center [517, 421] width 4 height 6
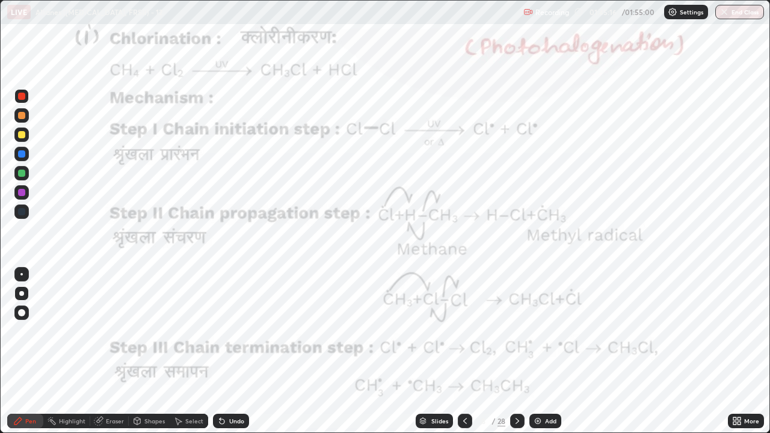
click at [516, 331] on icon at bounding box center [517, 421] width 10 height 10
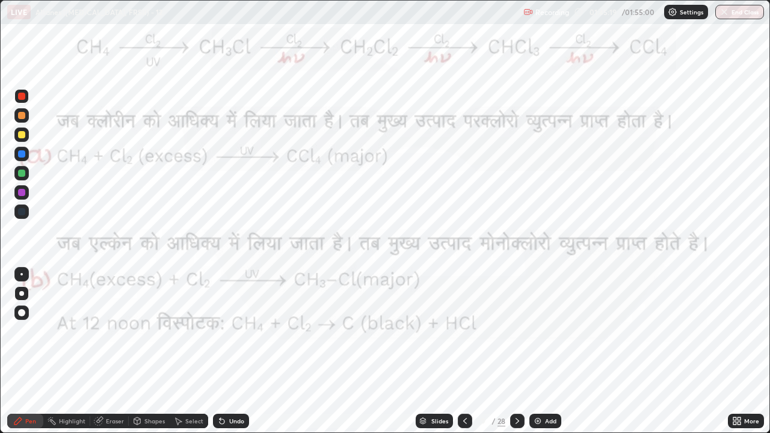
click at [516, 331] on icon at bounding box center [517, 421] width 10 height 10
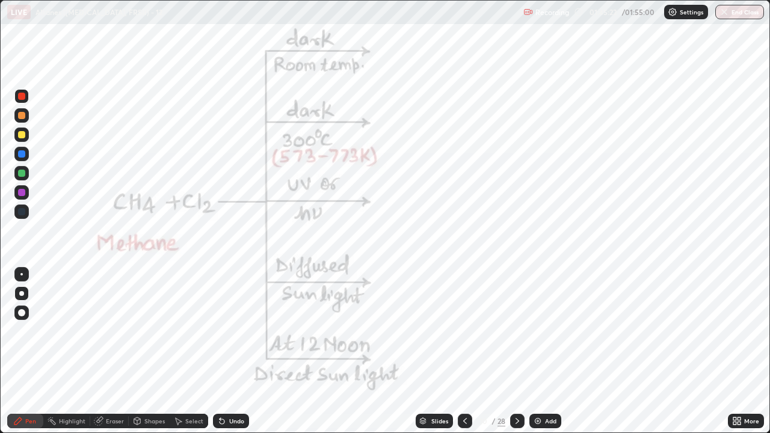
click at [523, 331] on div at bounding box center [517, 421] width 14 height 24
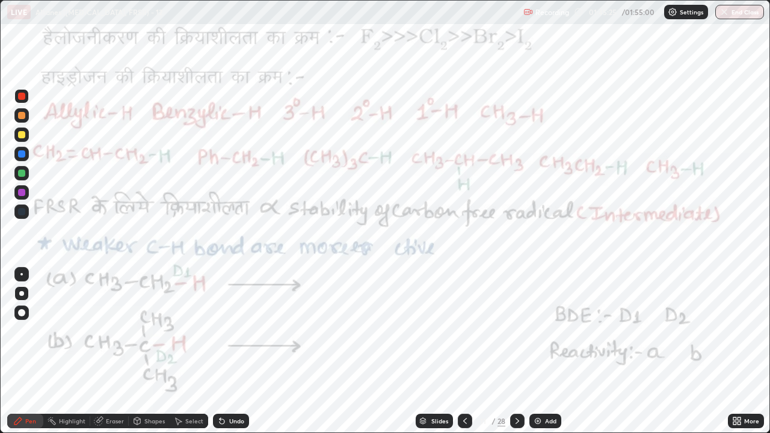
click at [523, 331] on div at bounding box center [517, 421] width 14 height 14
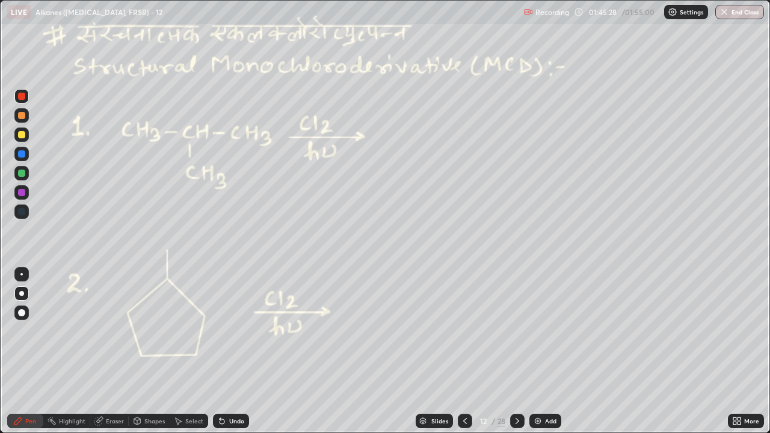
click at [518, 331] on icon at bounding box center [517, 421] width 10 height 10
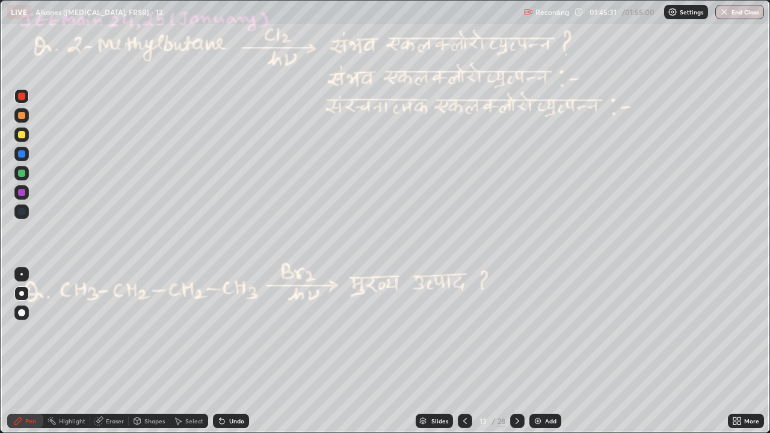
click at [517, 331] on icon at bounding box center [517, 421] width 10 height 10
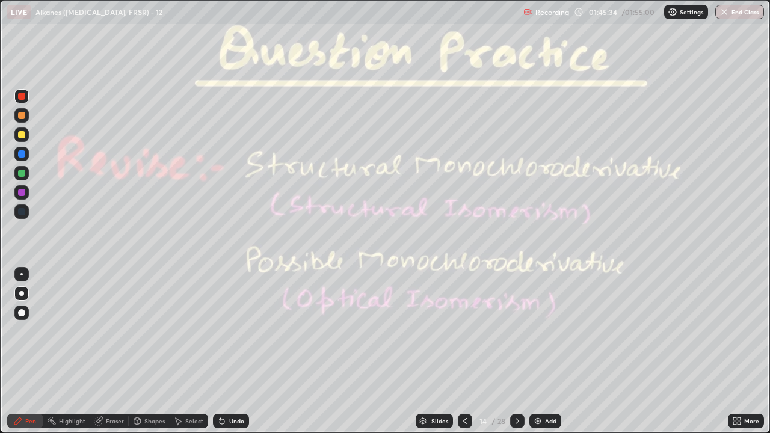
click at [521, 331] on div at bounding box center [517, 421] width 14 height 14
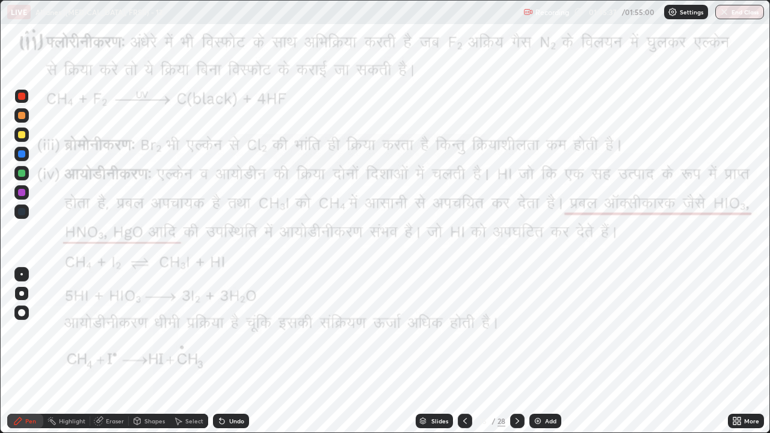
click at [517, 331] on icon at bounding box center [517, 421] width 10 height 10
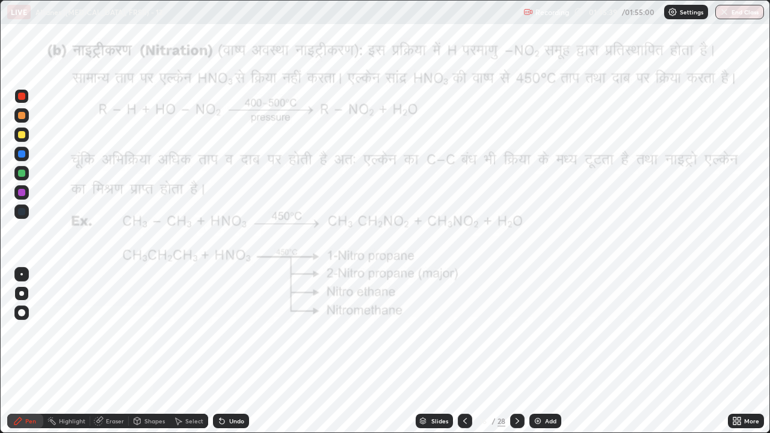
click at [521, 331] on div at bounding box center [517, 421] width 14 height 14
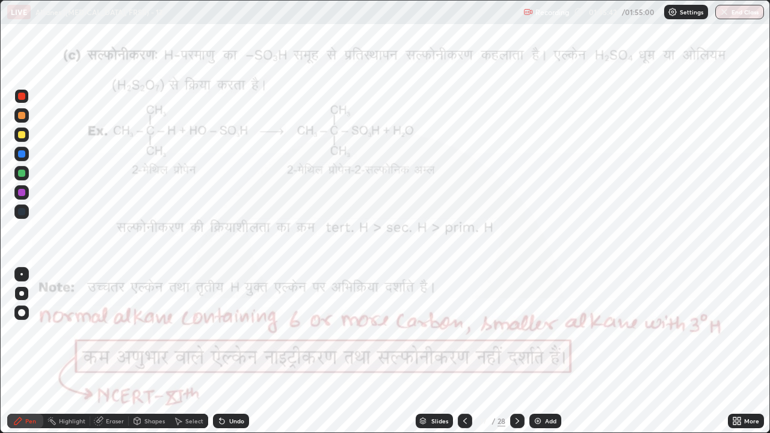
click at [521, 331] on div at bounding box center [517, 421] width 14 height 14
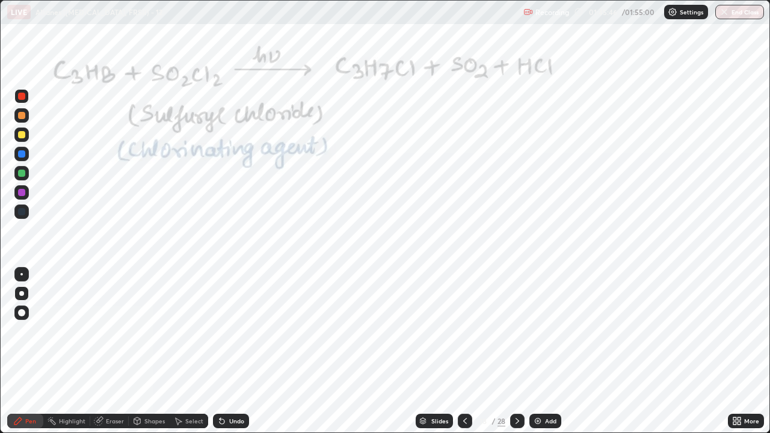
click at [531, 331] on div "Add" at bounding box center [545, 421] width 32 height 14
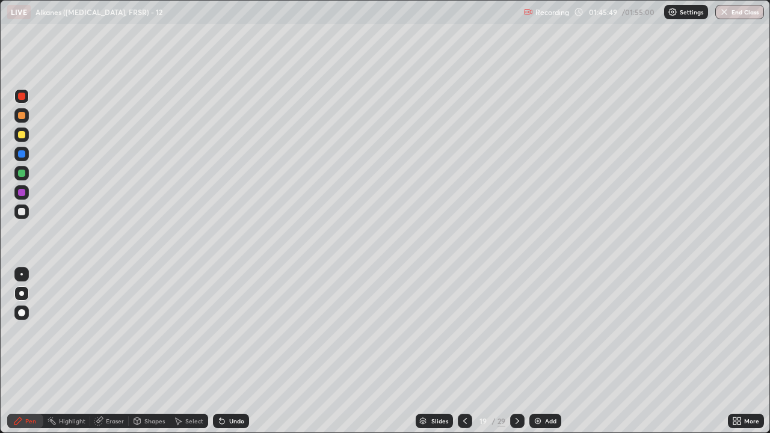
click at [738, 11] on button "End Class" at bounding box center [739, 12] width 49 height 14
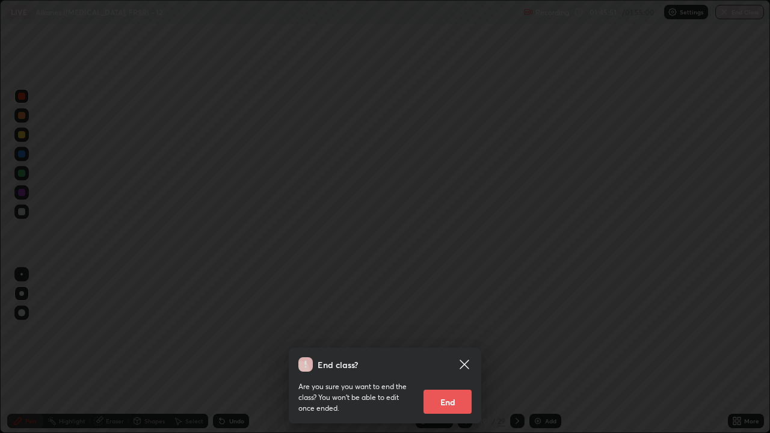
click at [447, 331] on button "End" at bounding box center [447, 402] width 48 height 24
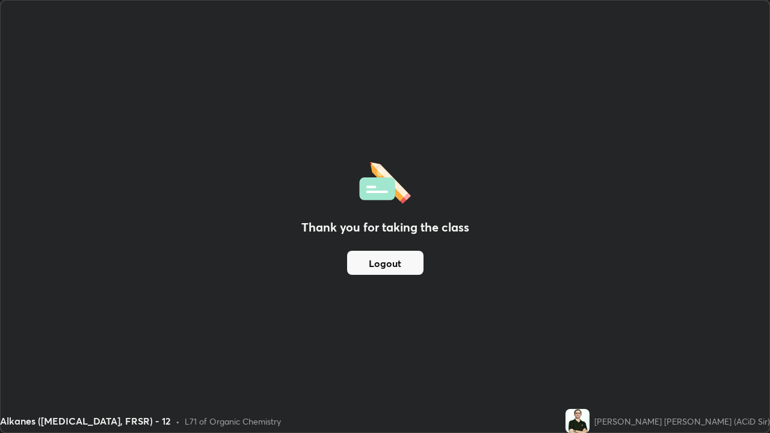
click at [398, 268] on button "Logout" at bounding box center [385, 263] width 76 height 24
click at [395, 266] on button "Logout" at bounding box center [385, 263] width 76 height 24
